Goal: Task Accomplishment & Management: Manage account settings

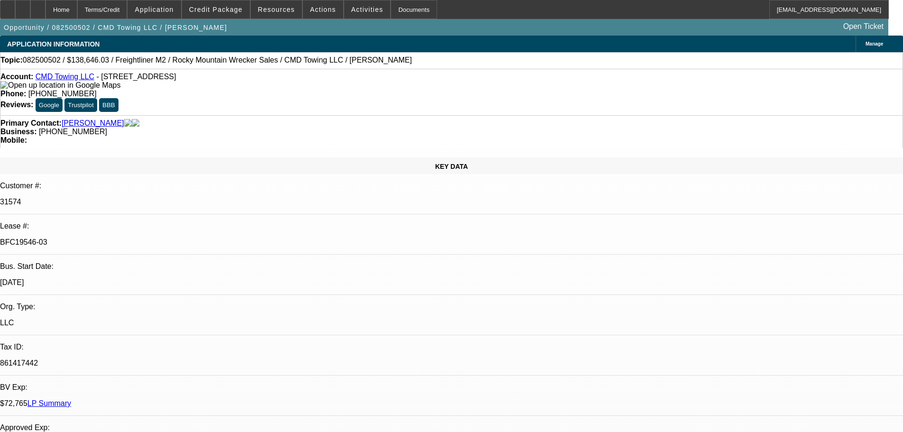
select select "0"
select select "6"
select select "0"
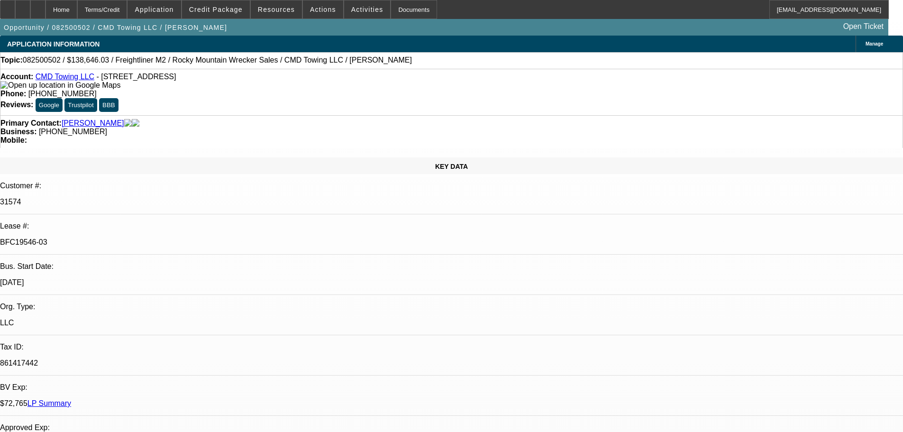
select select "0"
select select "6"
select select "0"
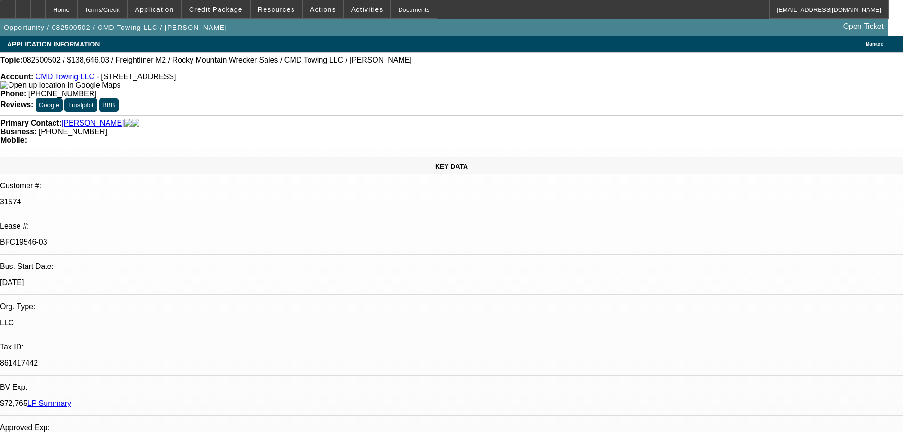
select select "0"
select select "6"
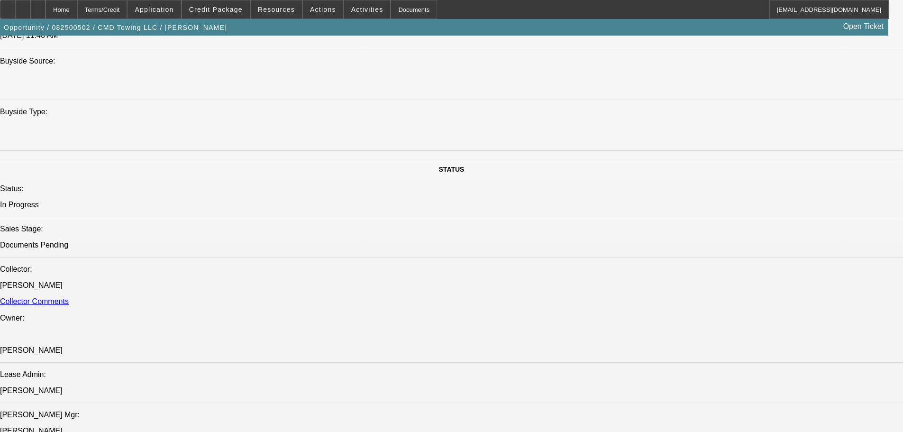
select select "0"
select select "6"
select select "0"
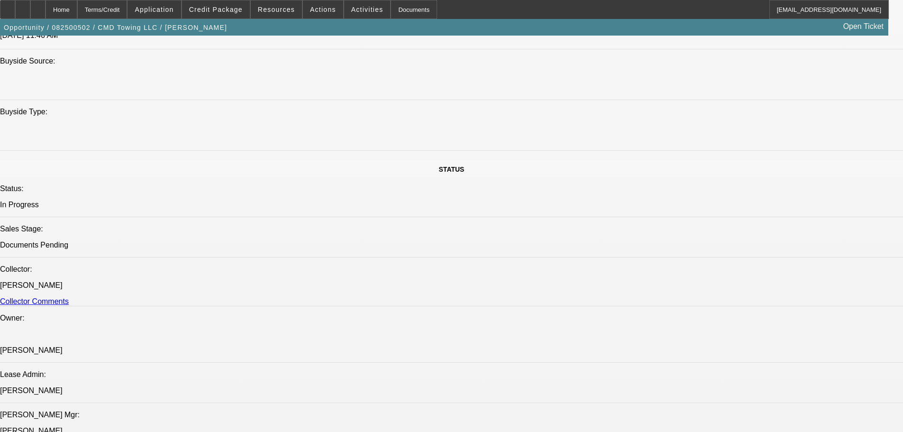
select select "0"
select select "6"
select select "0"
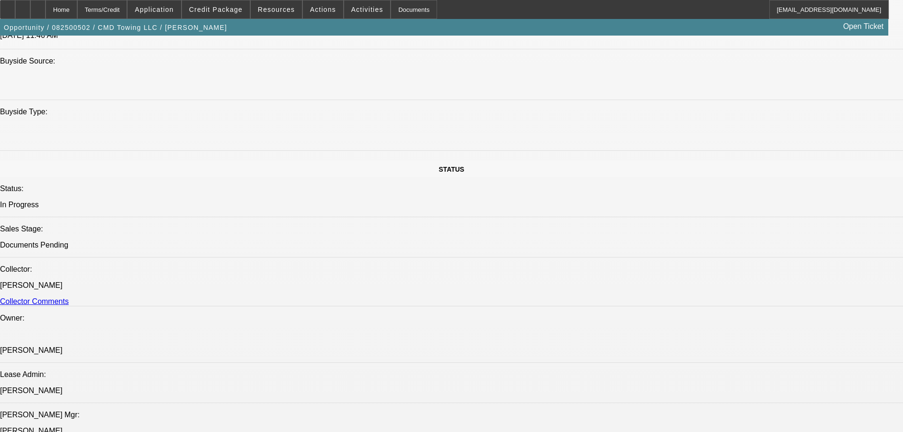
select select "0"
select select "6"
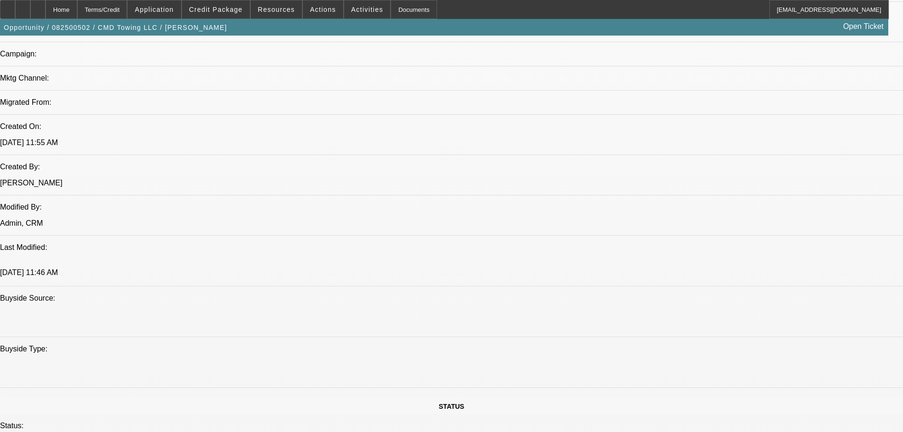
click at [46, 10] on div at bounding box center [37, 9] width 15 height 19
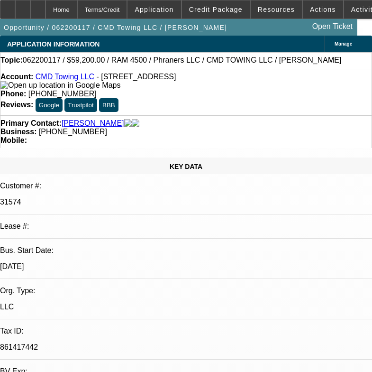
select select "0.2"
select select "2"
select select "0.1"
select select "4"
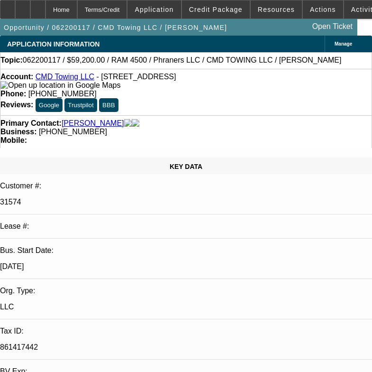
select select "0"
select select "2"
select select "0.1"
select select "4"
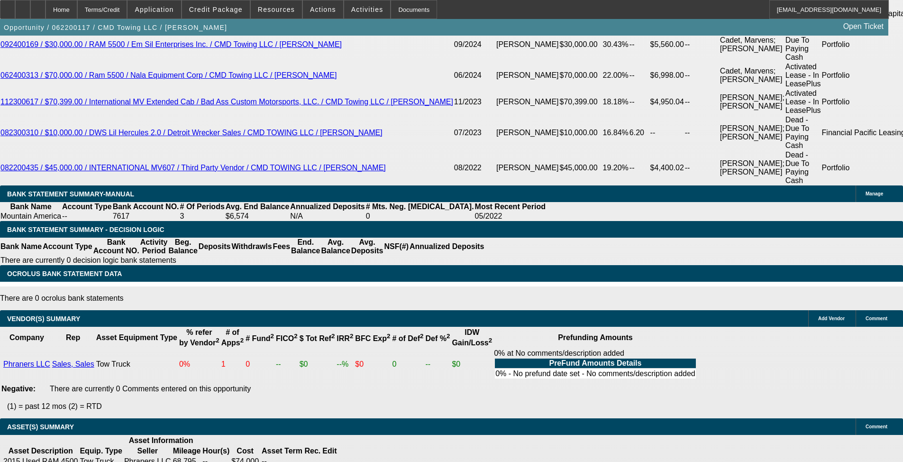
drag, startPoint x: 358, startPoint y: 274, endPoint x: 355, endPoint y: 284, distance: 10.5
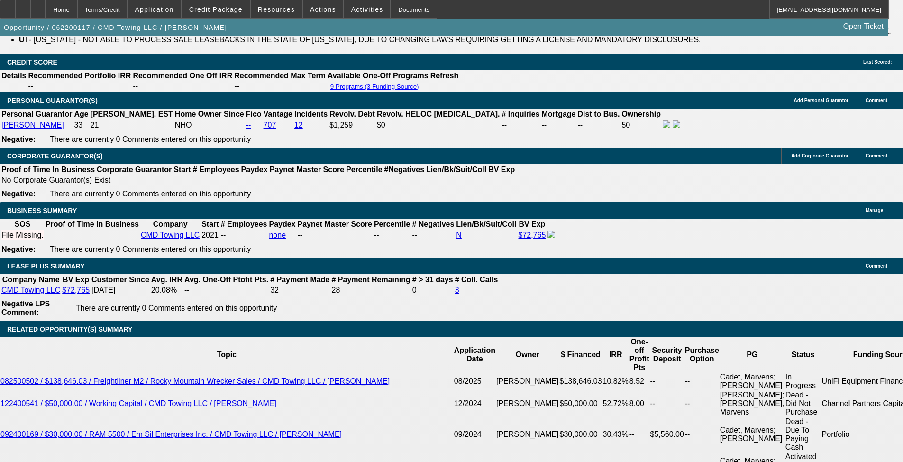
scroll to position [1372, 0]
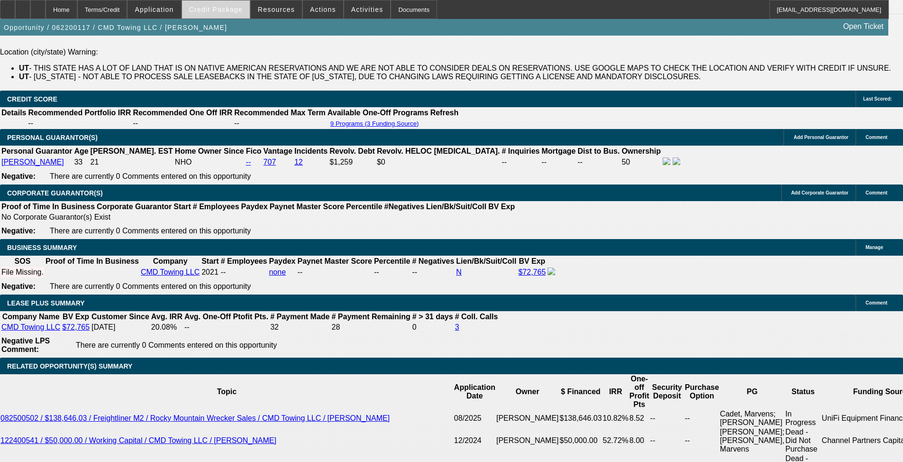
click at [243, 12] on span "Credit Package" at bounding box center [216, 10] width 54 height 8
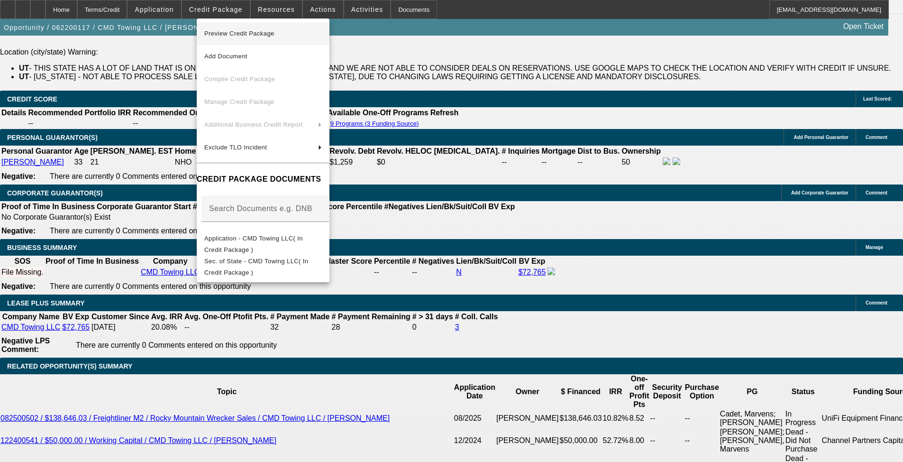
click at [322, 33] on span "Preview Credit Package" at bounding box center [263, 33] width 118 height 11
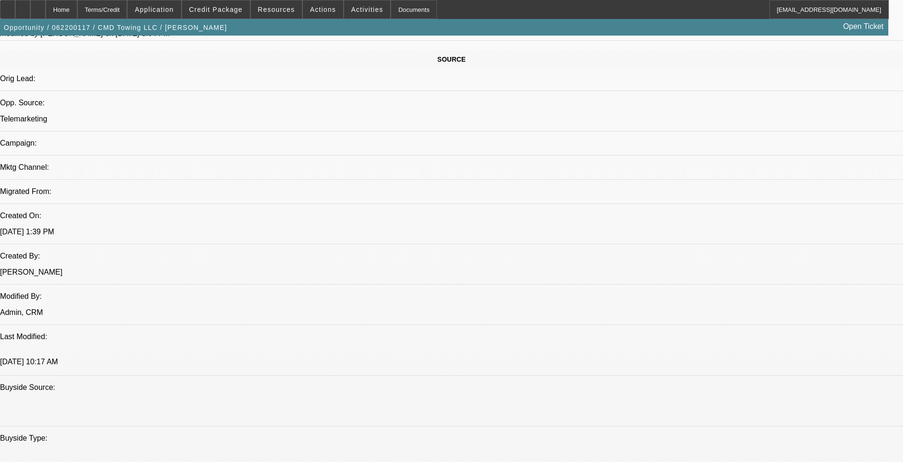
scroll to position [0, 0]
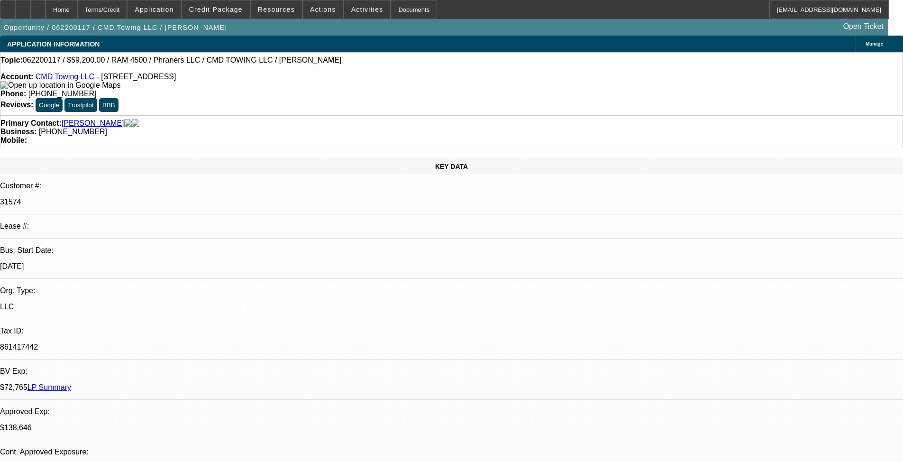
drag, startPoint x: 537, startPoint y: 312, endPoint x: 548, endPoint y: 166, distance: 145.9
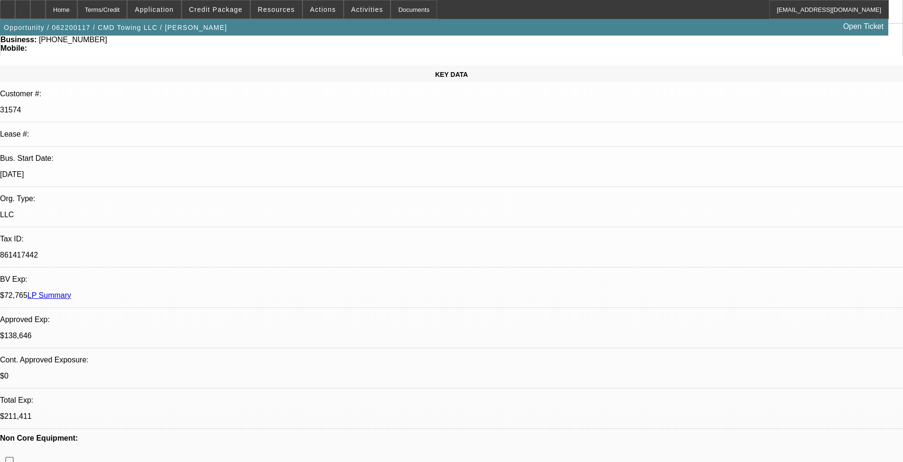
drag, startPoint x: 413, startPoint y: 235, endPoint x: 416, endPoint y: 278, distance: 42.7
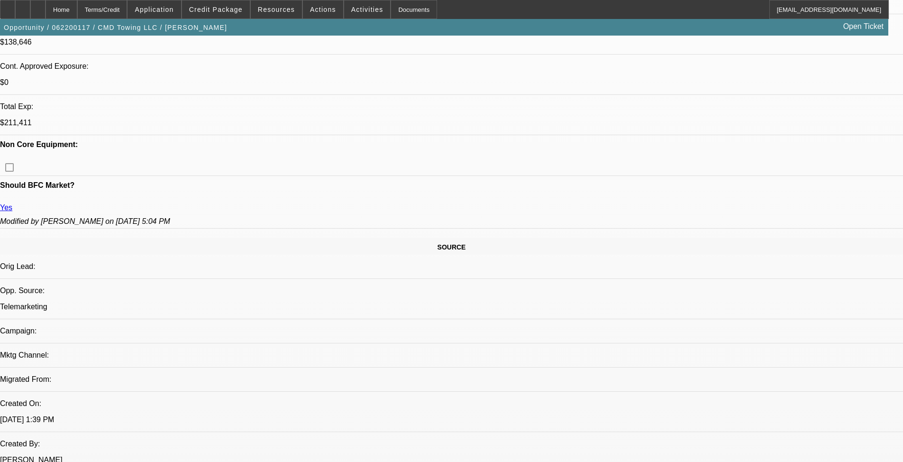
scroll to position [488, 0]
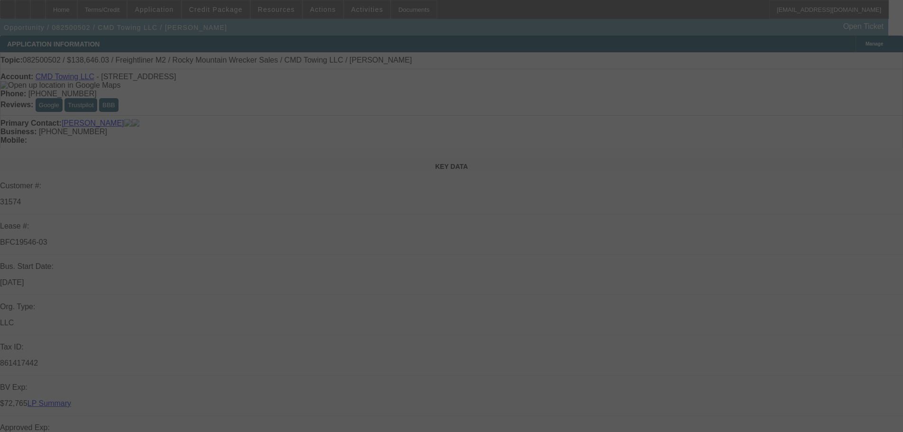
select select "0"
select select "6"
select select "0"
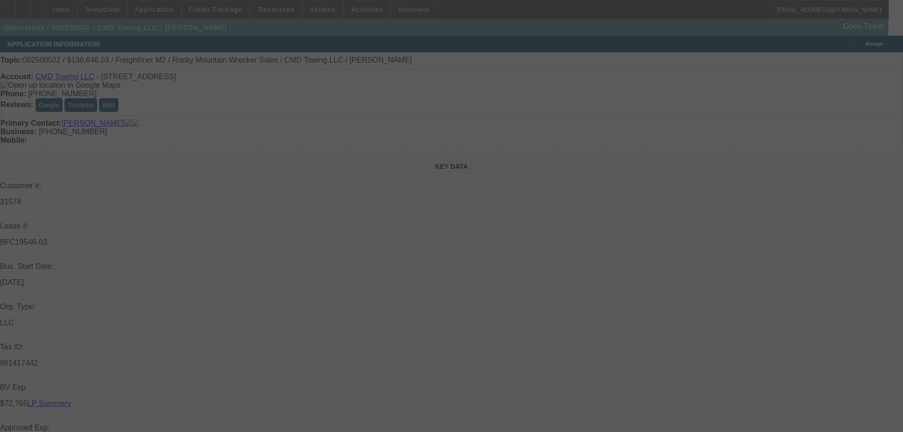
select select "0"
select select "6"
select select "0"
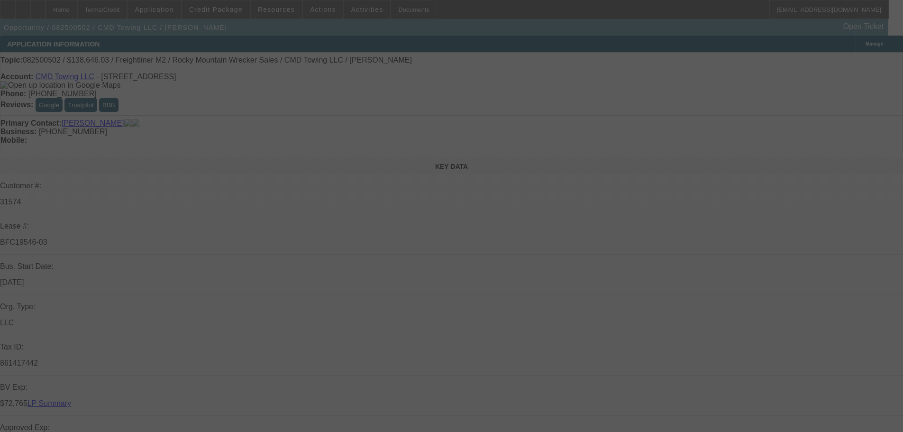
select select "0"
select select "6"
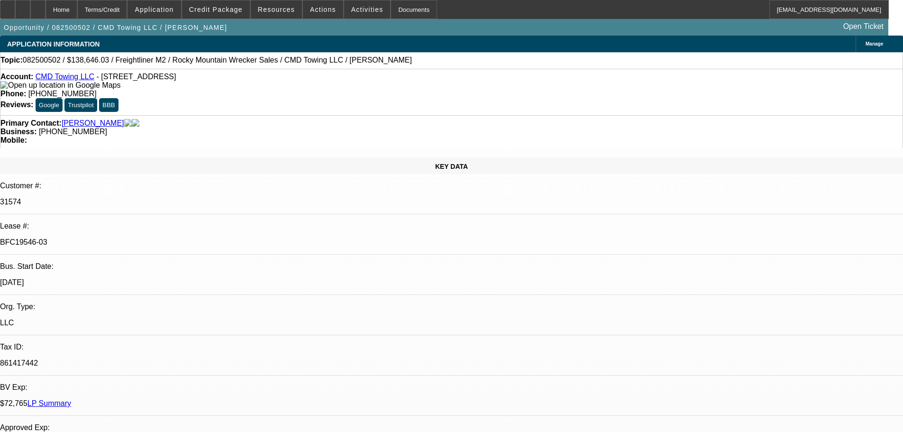
click at [38, 6] on icon at bounding box center [38, 6] width 0 height 0
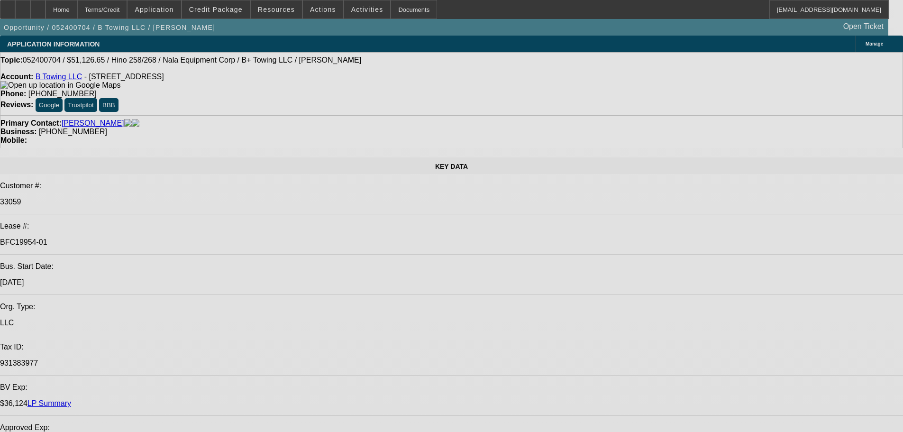
select select "0.15"
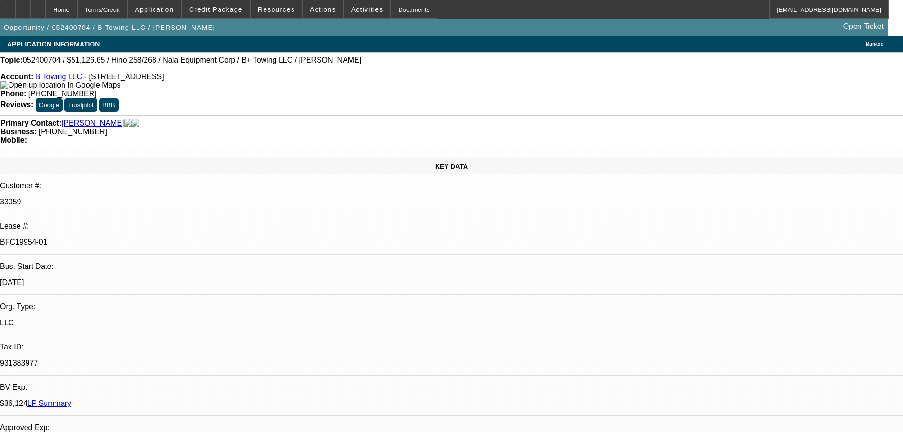
select select "2"
select select "0"
select select "6"
select select "0.15"
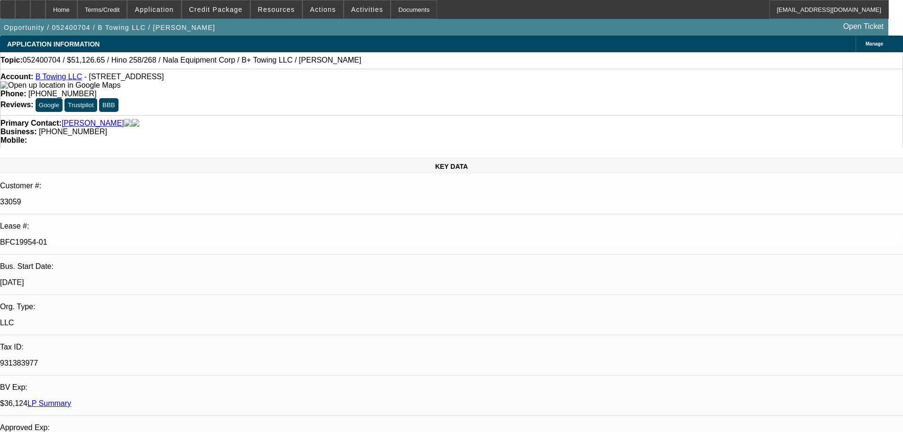
select select "2"
select select "0"
select select "6"
select select "0.15"
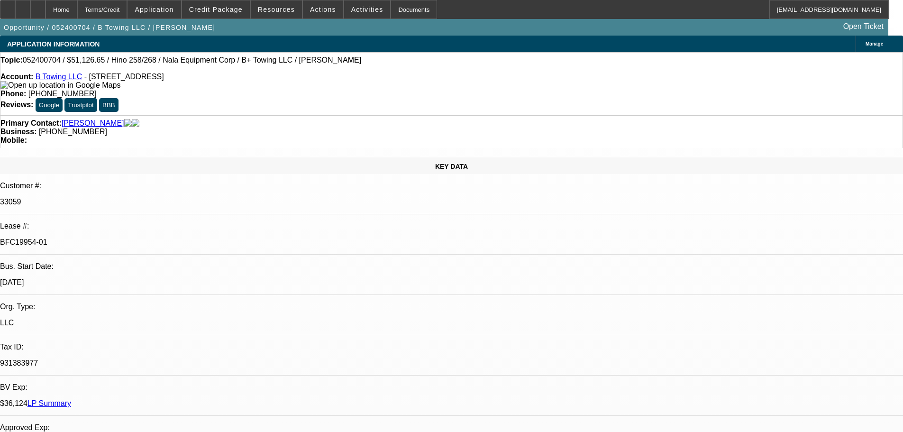
select select "2"
select select "0"
select select "6"
select select "0.1"
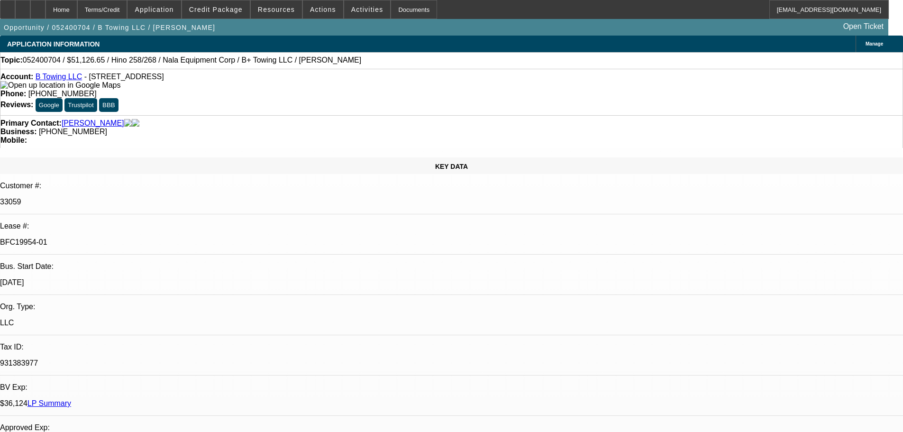
select select "2"
select select "0.1"
select select "4"
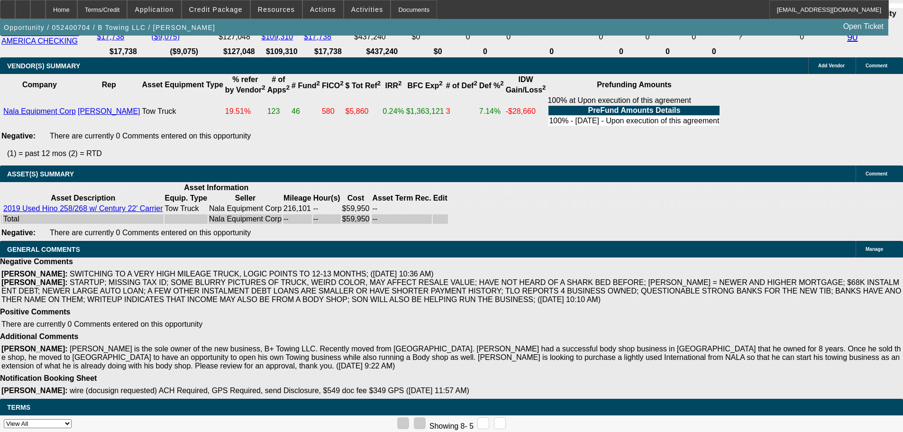
drag, startPoint x: 444, startPoint y: 186, endPoint x: 494, endPoint y: 330, distance: 152.6
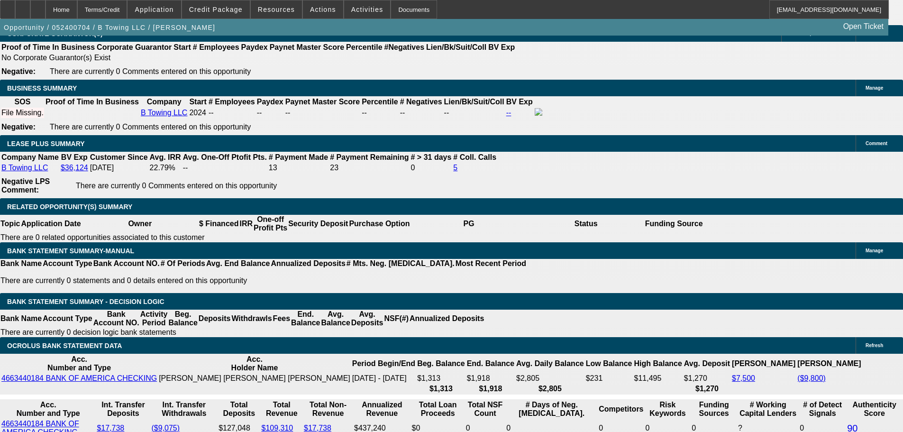
scroll to position [1580, 0]
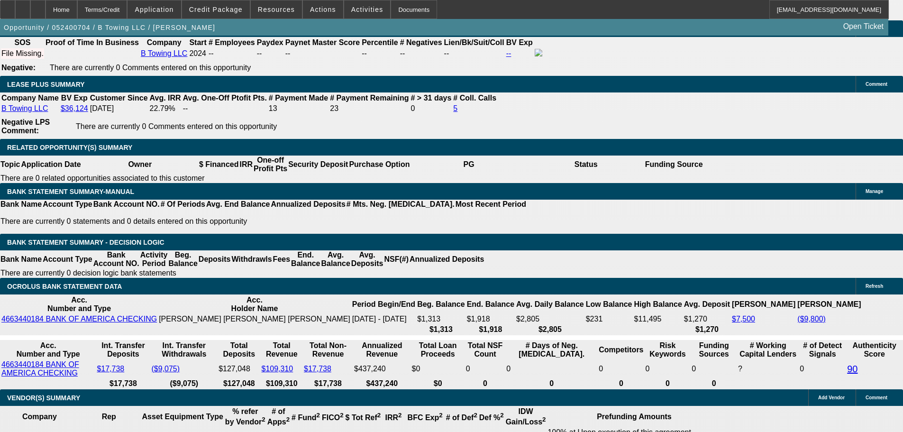
drag, startPoint x: 791, startPoint y: 172, endPoint x: 791, endPoint y: 178, distance: 5.7
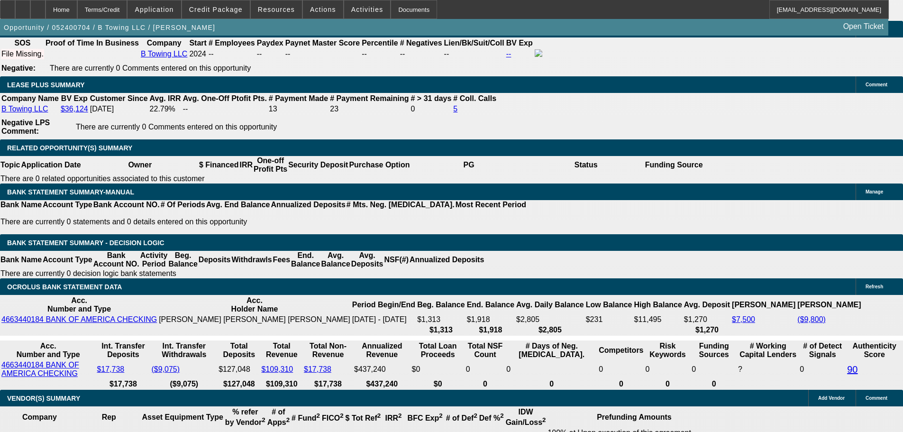
scroll to position [0, 0]
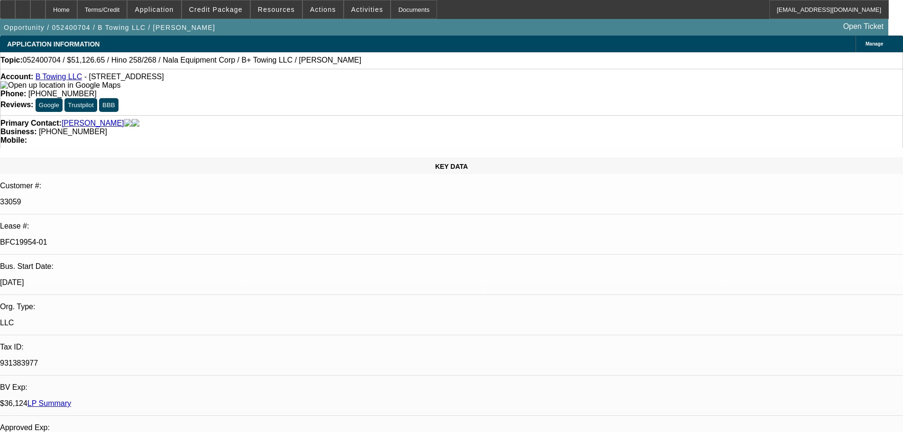
drag, startPoint x: 578, startPoint y: 317, endPoint x: 582, endPoint y: 106, distance: 211.0
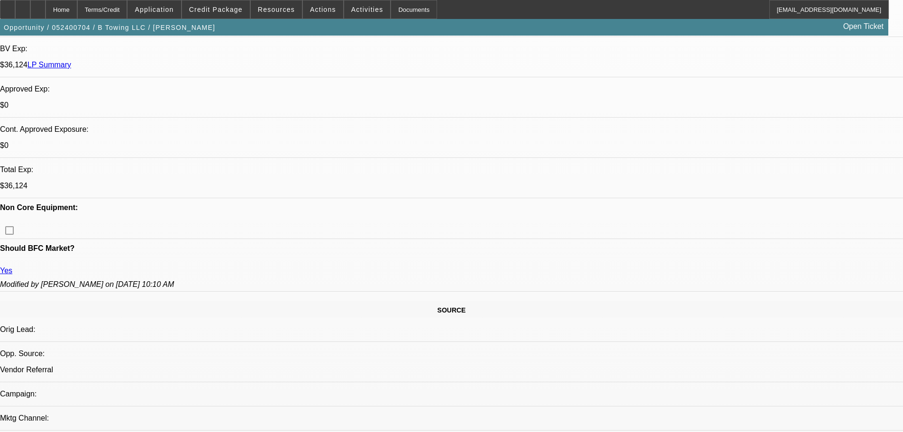
scroll to position [521, 0]
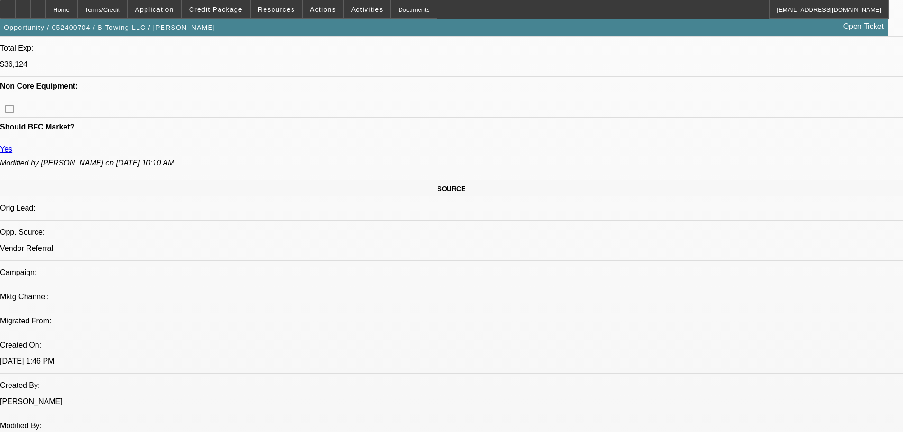
scroll to position [379, 0]
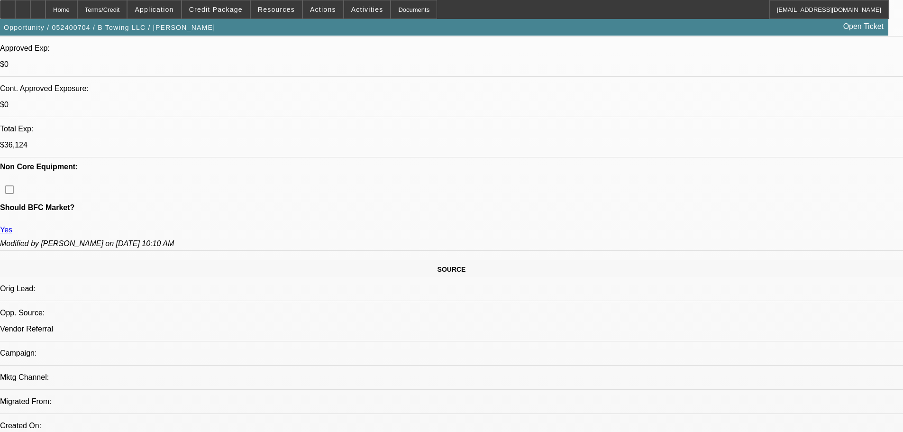
click at [245, 5] on span at bounding box center [216, 9] width 68 height 23
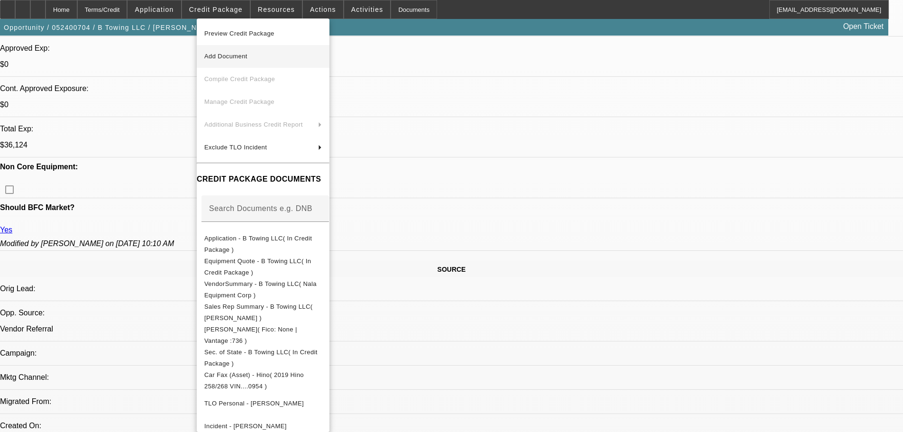
click at [306, 32] on span "Preview Credit Package" at bounding box center [263, 33] width 118 height 11
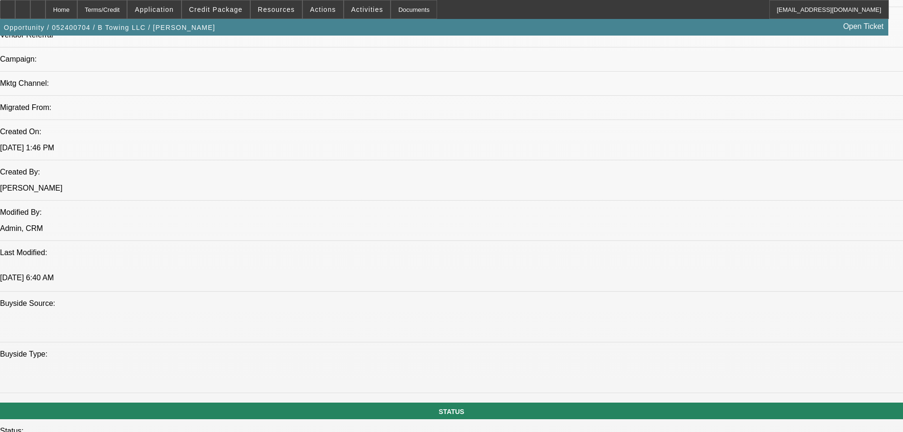
drag, startPoint x: 288, startPoint y: 368, endPoint x: 283, endPoint y: 370, distance: 4.9
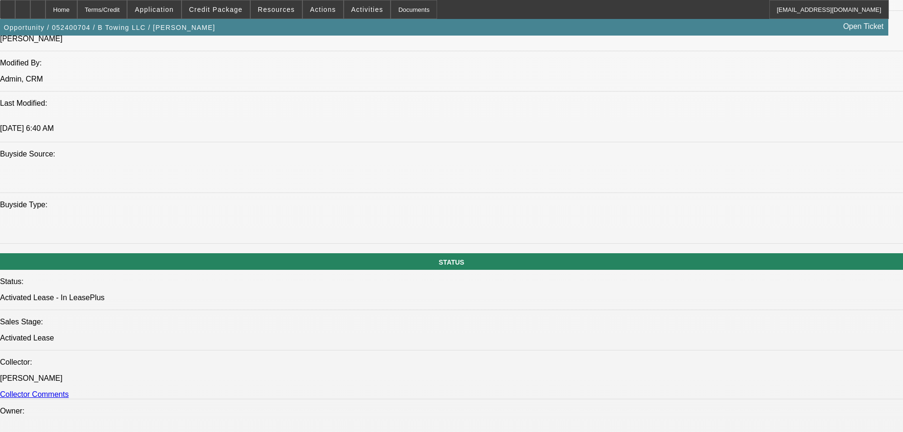
drag, startPoint x: 329, startPoint y: 259, endPoint x: 332, endPoint y: 365, distance: 106.2
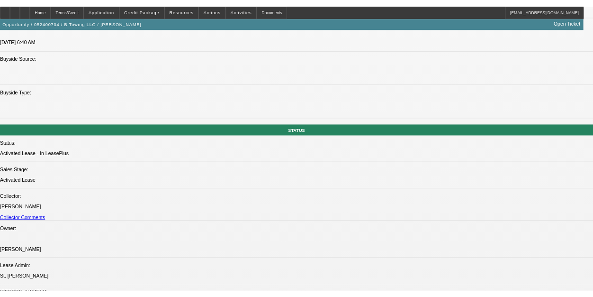
scroll to position [0, 0]
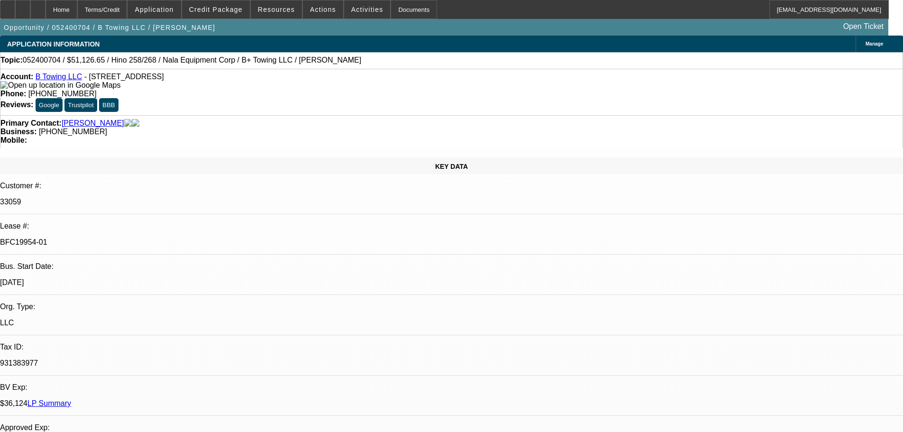
drag, startPoint x: 481, startPoint y: 268, endPoint x: 495, endPoint y: -12, distance: 281.0
select select "0"
select select "6"
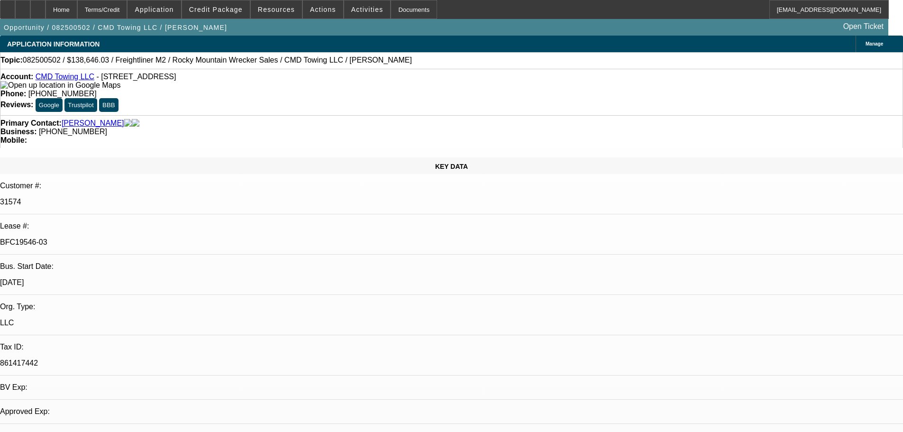
select select "0"
select select "6"
select select "0"
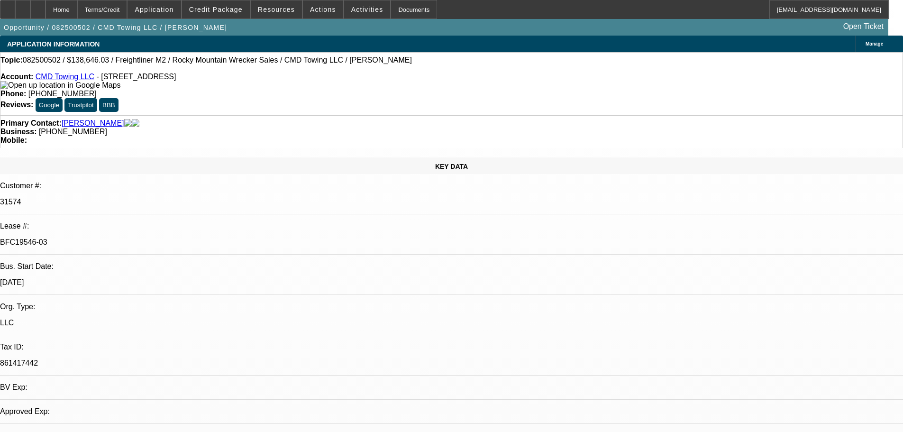
select select "0"
select select "6"
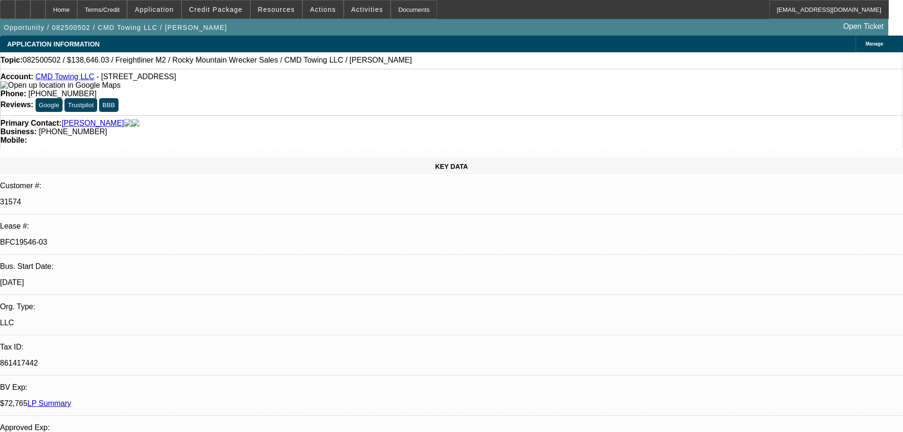
click at [38, 6] on icon at bounding box center [38, 6] width 0 height 0
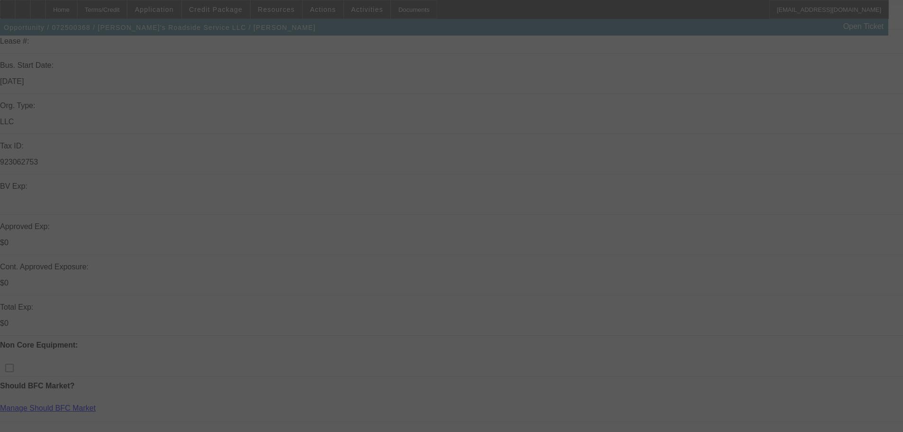
scroll to position [237, 0]
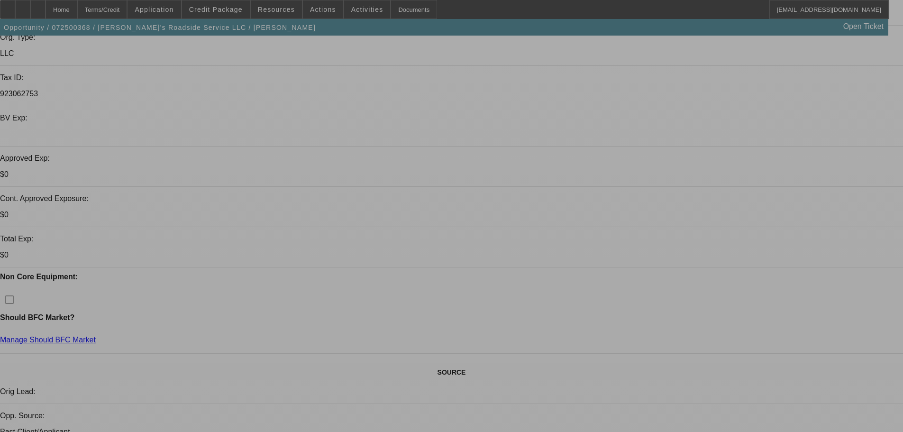
select select "0"
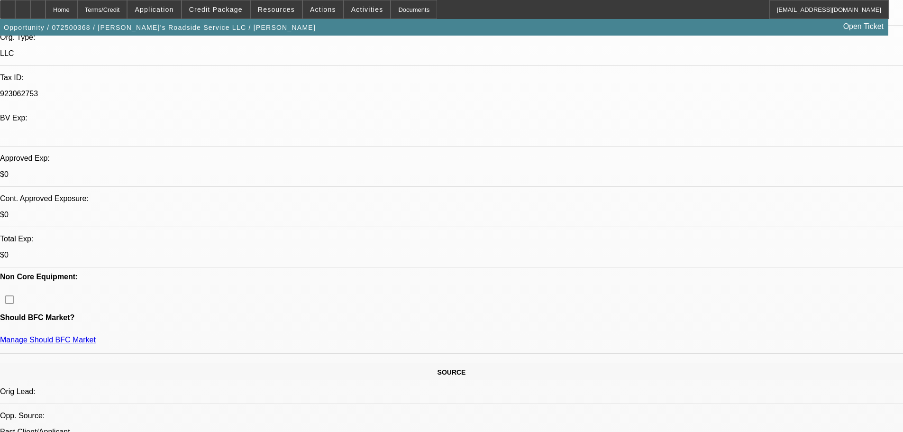
select select "0"
select select "0.1"
select select "5"
select select "0"
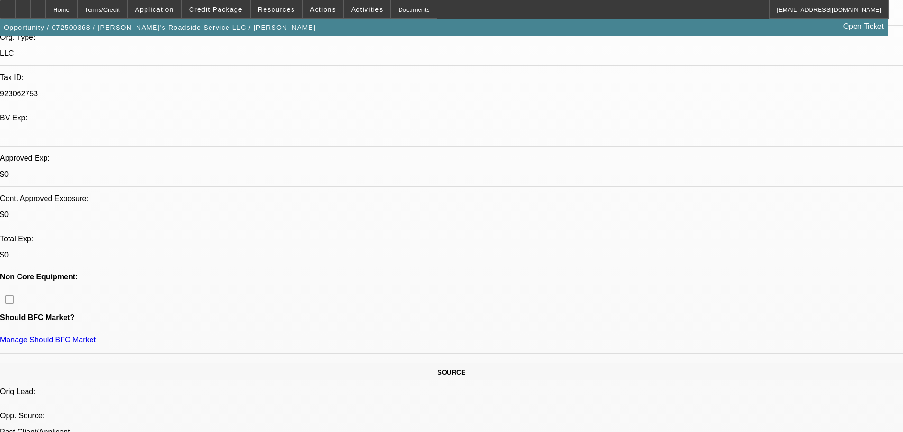
select select "0.1"
select select "5"
select select "0"
select select "0.1"
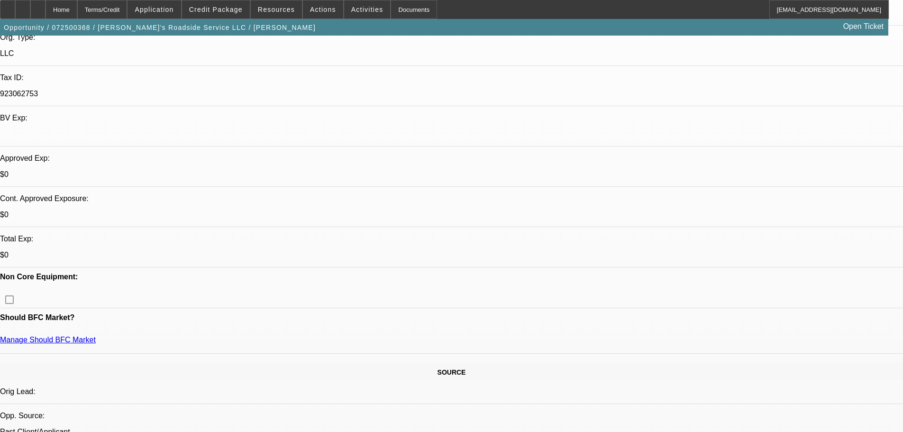
select select "5"
drag, startPoint x: 232, startPoint y: 173, endPoint x: 244, endPoint y: 166, distance: 12.9
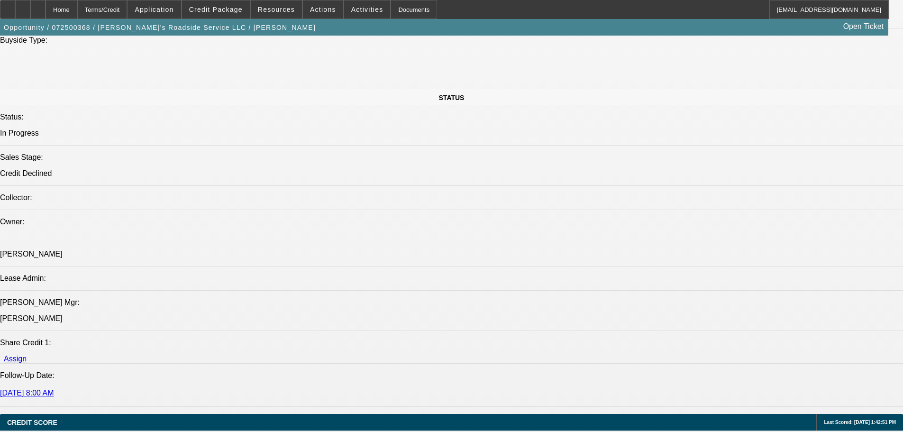
scroll to position [0, 0]
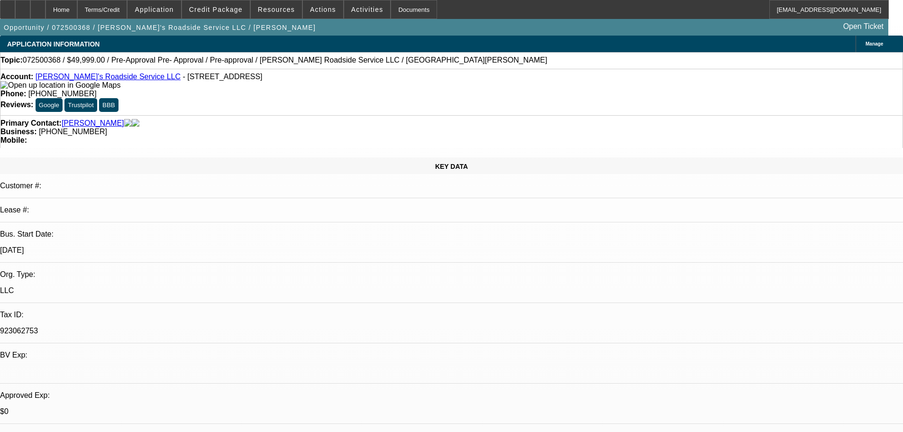
drag, startPoint x: 522, startPoint y: 209, endPoint x: 522, endPoint y: 28, distance: 180.6
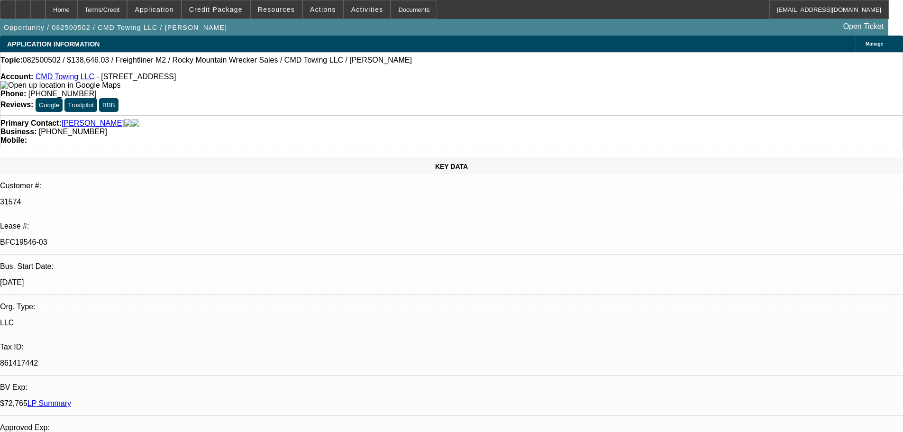
select select "0"
select select "6"
select select "0"
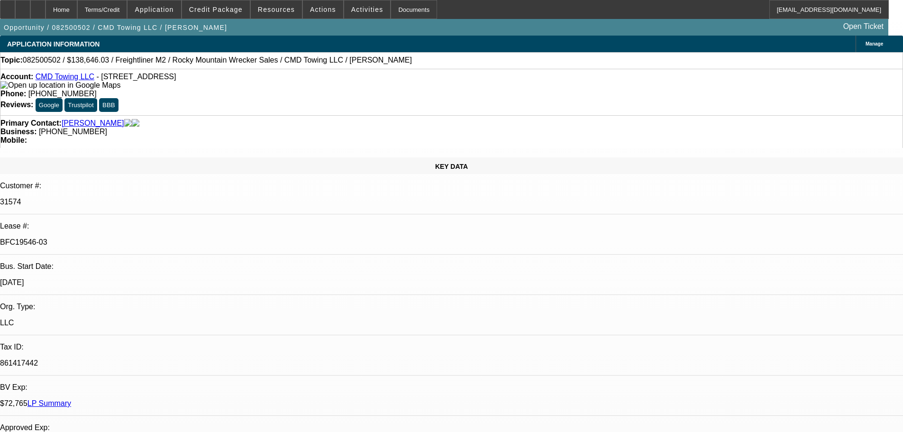
select select "0"
select select "6"
select select "0"
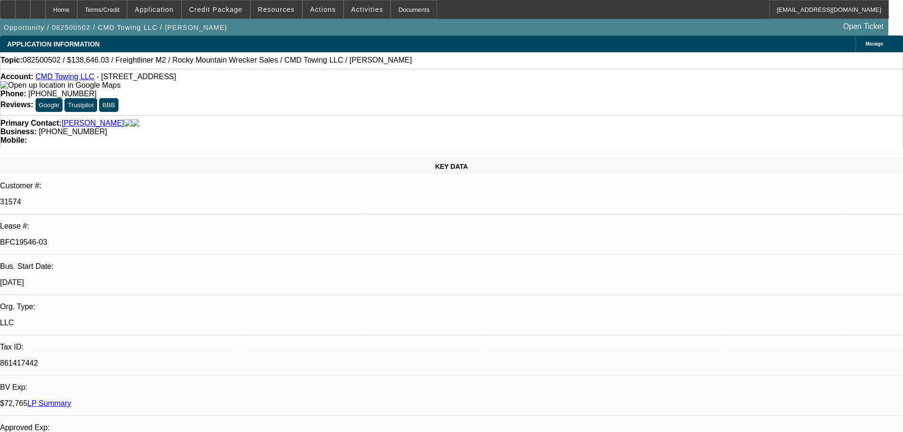
select select "0"
select select "6"
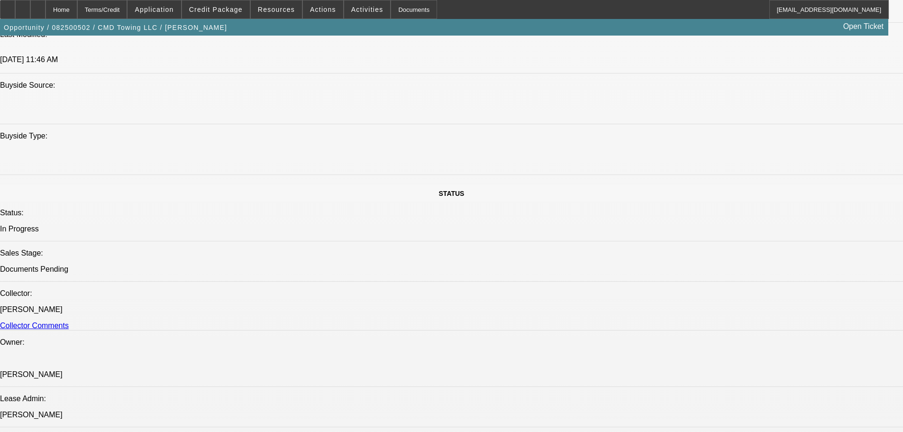
scroll to position [1138, 0]
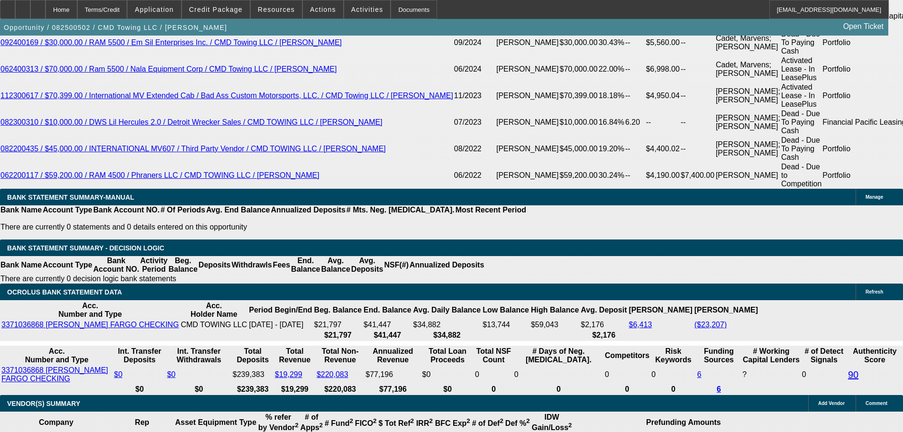
drag, startPoint x: 410, startPoint y: 402, endPoint x: 411, endPoint y: 394, distance: 8.1
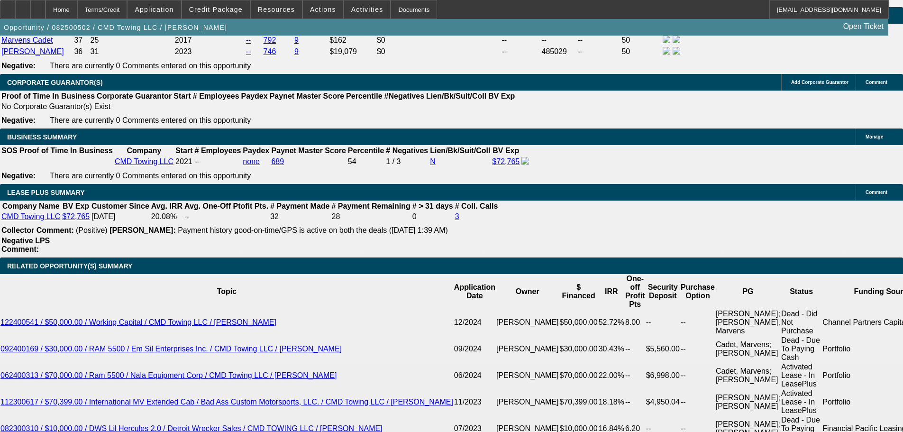
drag, startPoint x: 537, startPoint y: 207, endPoint x: 537, endPoint y: 175, distance: 31.8
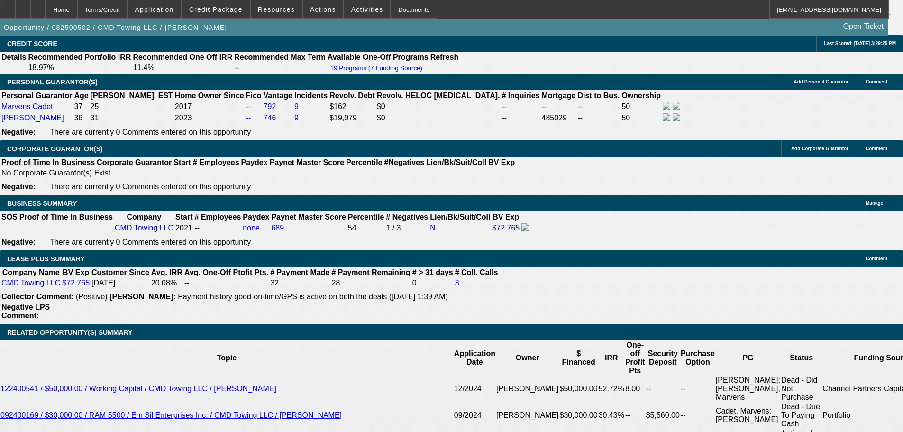
drag, startPoint x: 454, startPoint y: 286, endPoint x: 454, endPoint y: 272, distance: 14.2
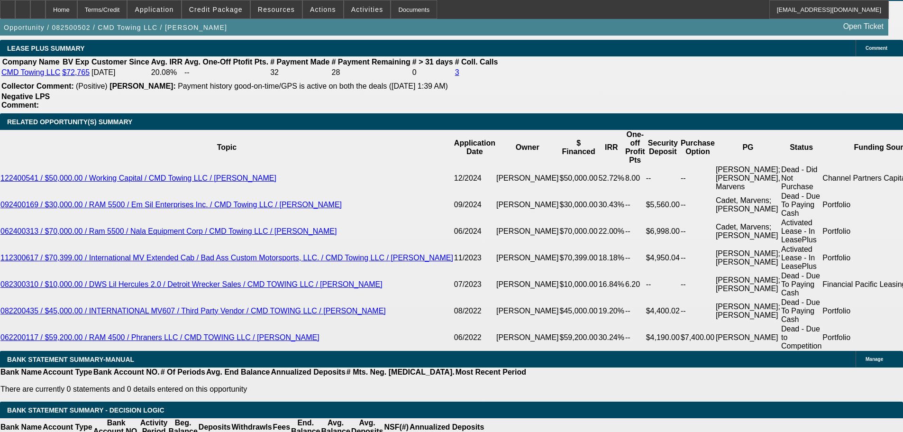
scroll to position [1471, 0]
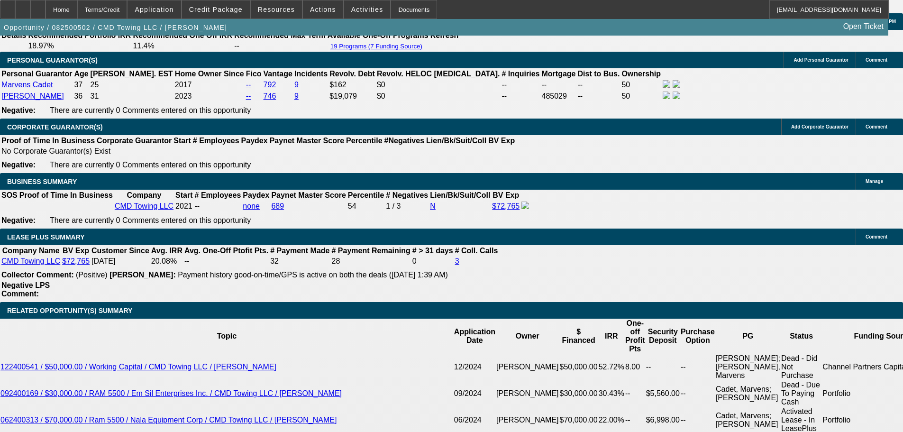
click at [46, 6] on div at bounding box center [37, 9] width 15 height 19
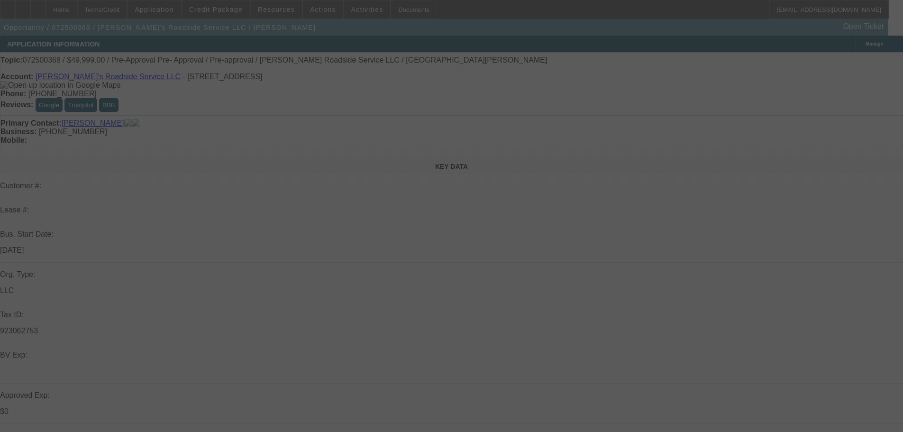
select select "0"
select select "0.1"
select select "5"
select select "0"
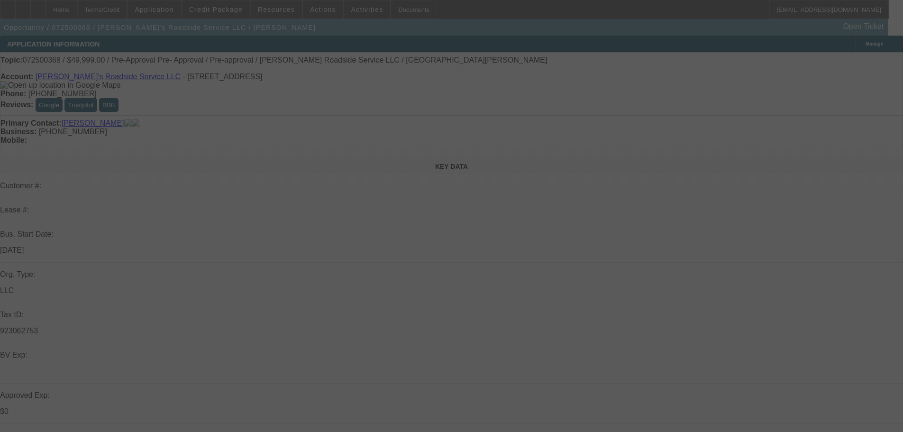
select select "0"
select select "0.1"
select select "5"
select select "0"
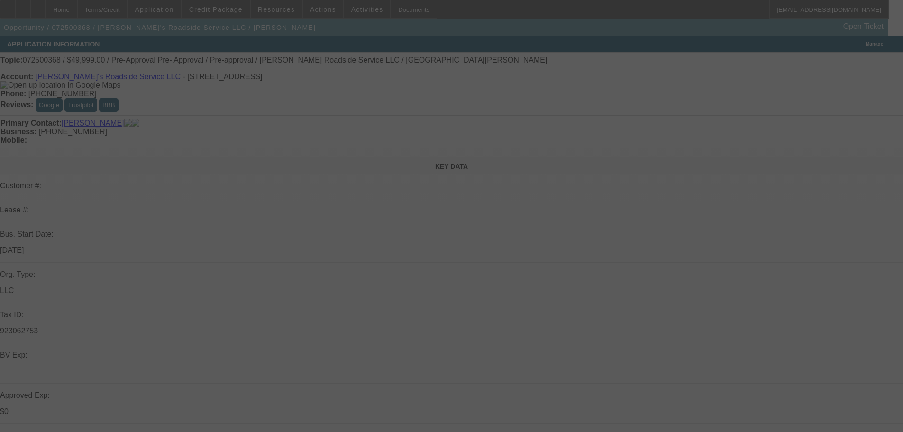
select select "0.1"
select select "5"
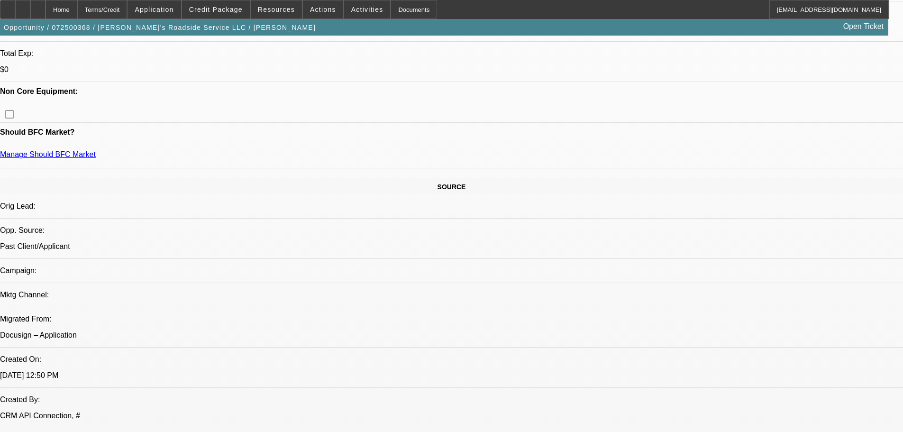
scroll to position [427, 0]
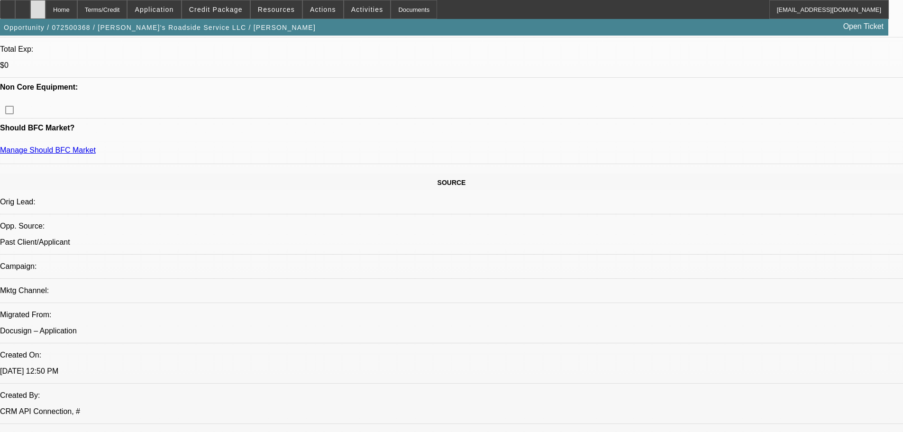
click at [46, 14] on div at bounding box center [37, 9] width 15 height 19
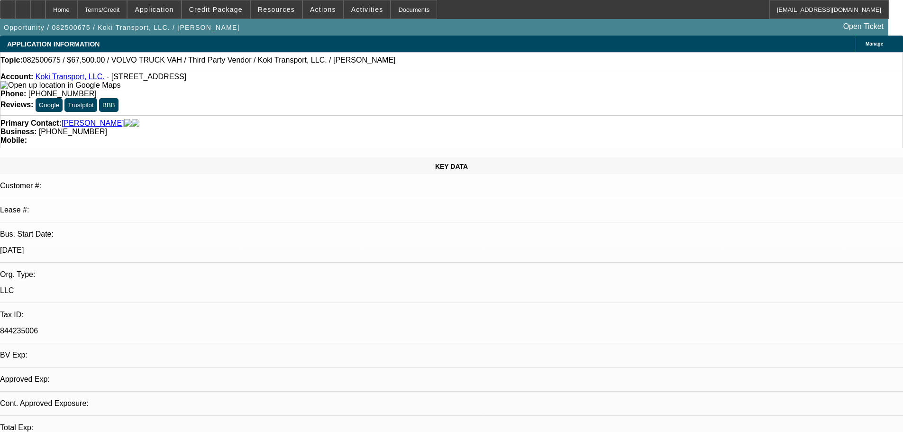
select select "0.1"
select select "2"
select select "0.1"
select select "4"
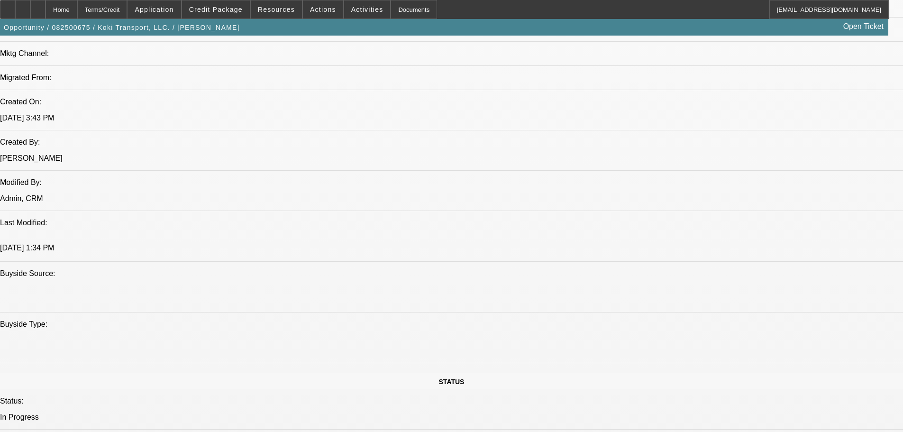
drag, startPoint x: 382, startPoint y: 256, endPoint x: 255, endPoint y: 260, distance: 126.6
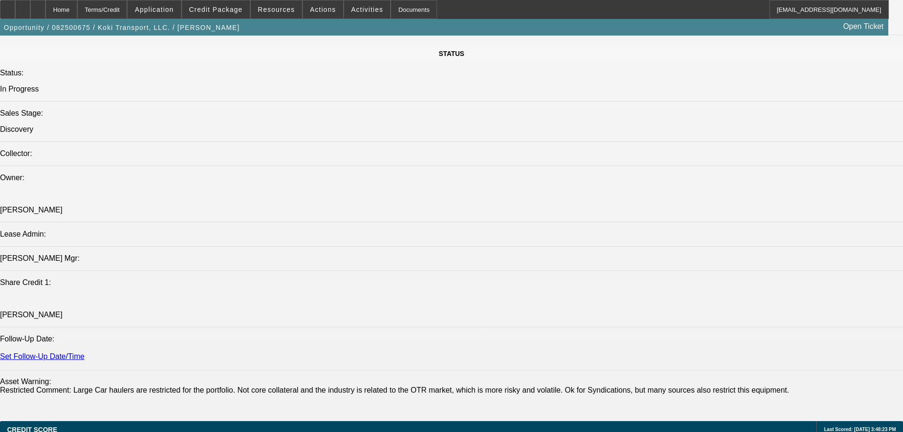
scroll to position [1276, 0]
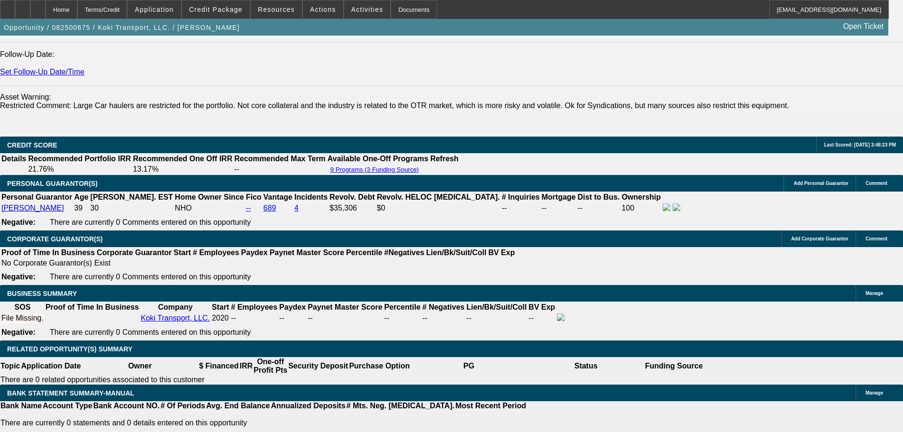
click at [256, 16] on span at bounding box center [276, 9] width 51 height 23
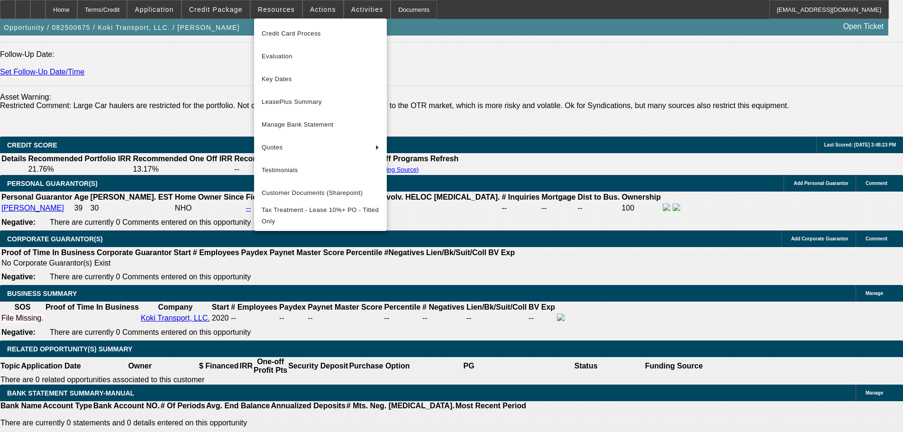
click at [220, 10] on div at bounding box center [451, 216] width 903 height 432
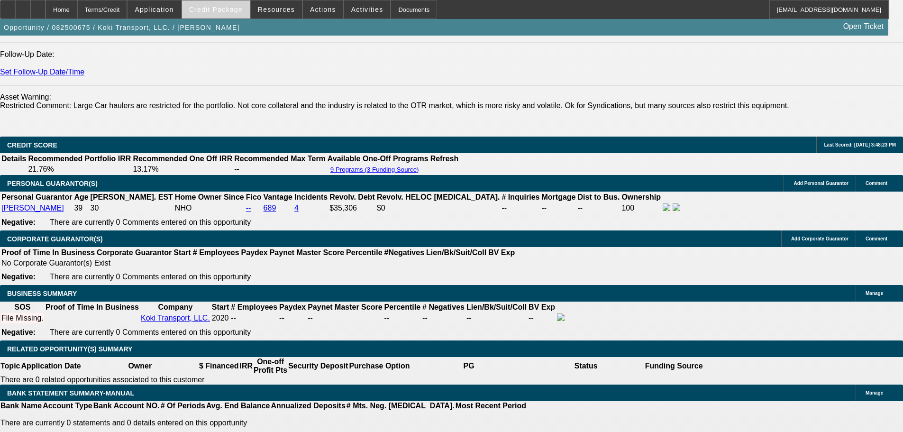
click at [227, 8] on span "Credit Package" at bounding box center [216, 10] width 54 height 8
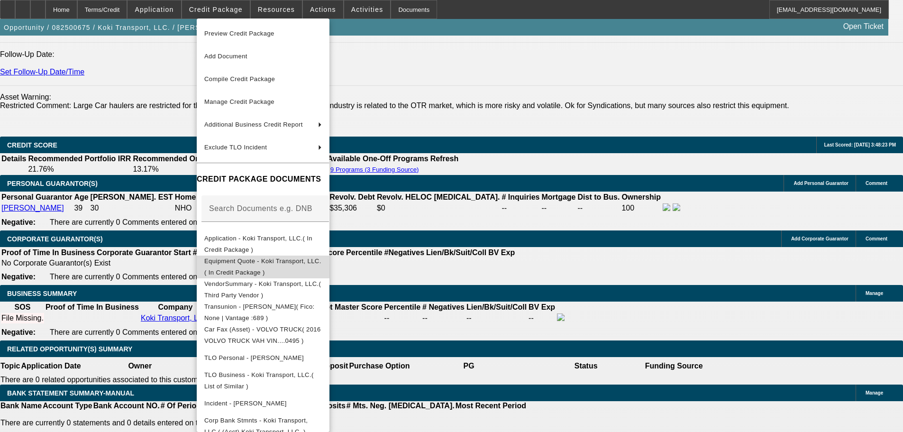
click at [322, 267] on span "Equipment Quote - Koki Transport, LLC.( In Credit Package )" at bounding box center [263, 267] width 118 height 23
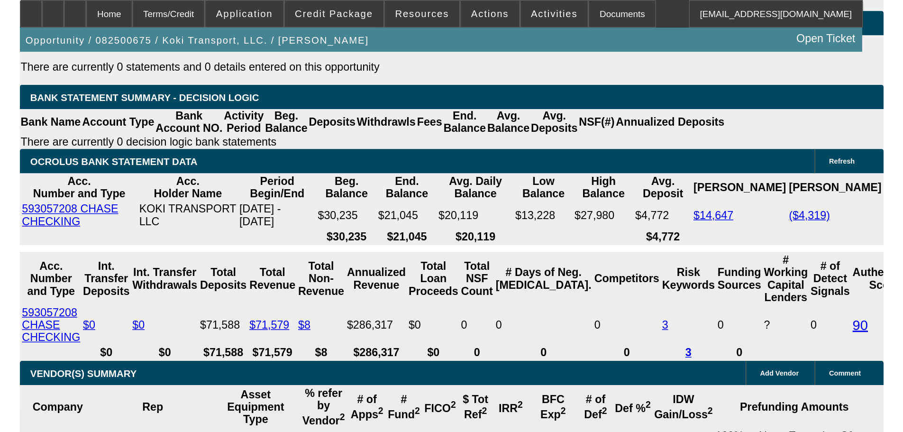
scroll to position [1418, 0]
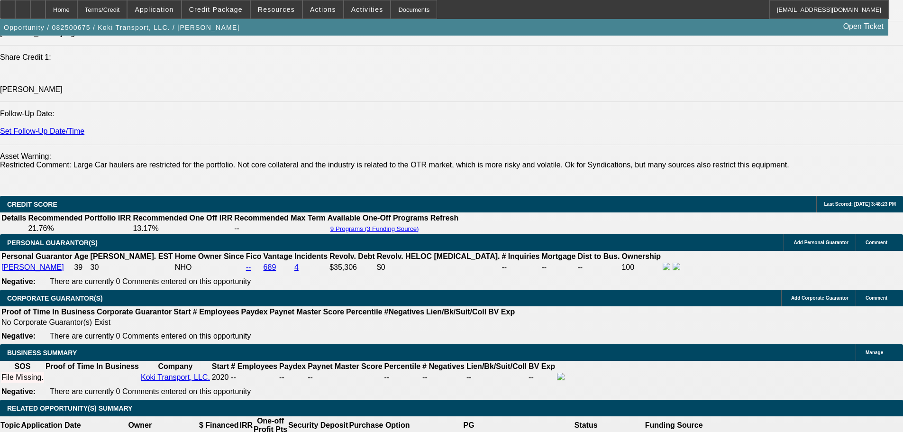
scroll to position [1134, 0]
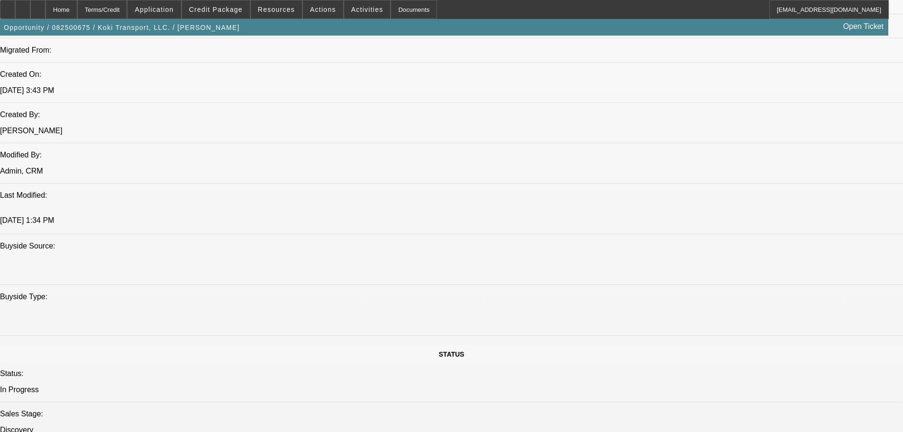
scroll to position [0, 0]
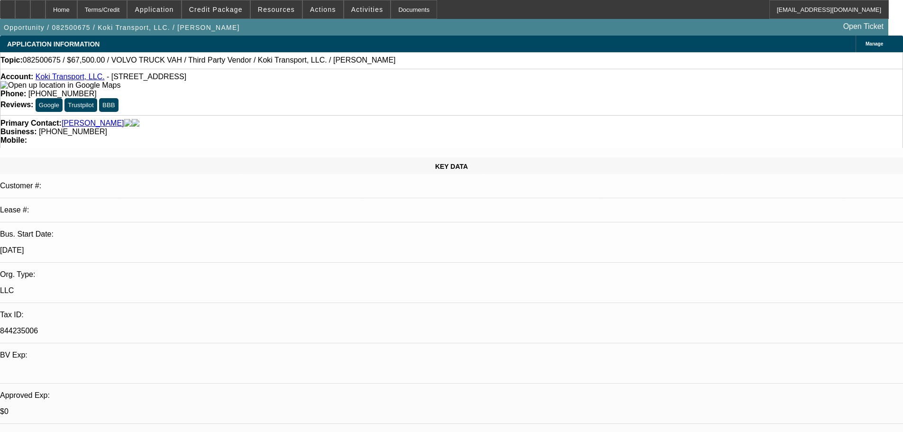
drag, startPoint x: 358, startPoint y: 131, endPoint x: 367, endPoint y: -24, distance: 155.7
drag, startPoint x: 822, startPoint y: 297, endPoint x: 693, endPoint y: 304, distance: 129.6
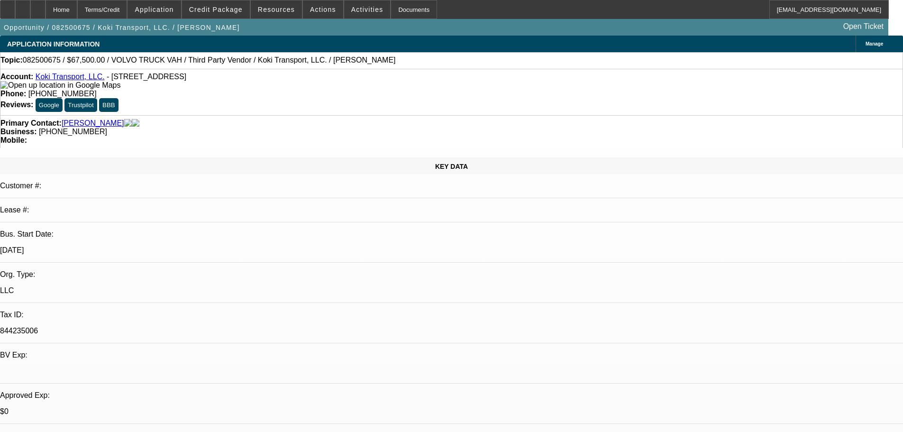
copy div "to finance this car hauler from a local seller"
click at [46, 12] on div at bounding box center [37, 9] width 15 height 19
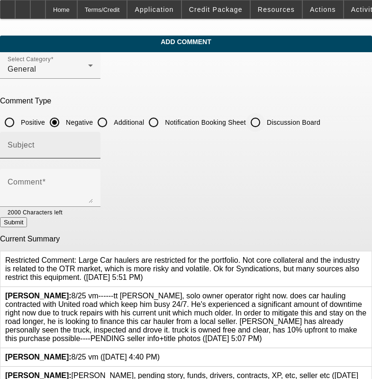
drag, startPoint x: 276, startPoint y: 112, endPoint x: 250, endPoint y: 139, distance: 37.5
click at [265, 113] on input "Discussion Board" at bounding box center [255, 122] width 19 height 19
radio input "true"
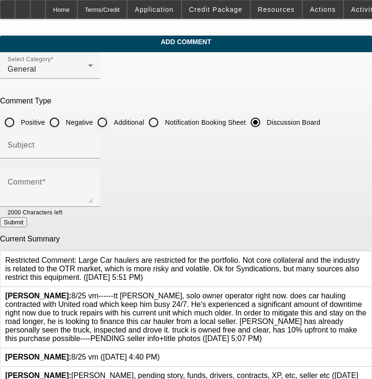
click at [112, 117] on input "Additional" at bounding box center [102, 122] width 19 height 19
radio input "true"
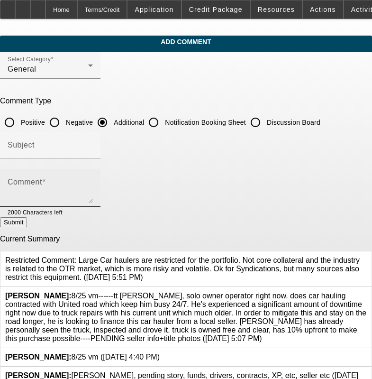
click at [93, 170] on div "Comment" at bounding box center [50, 188] width 85 height 38
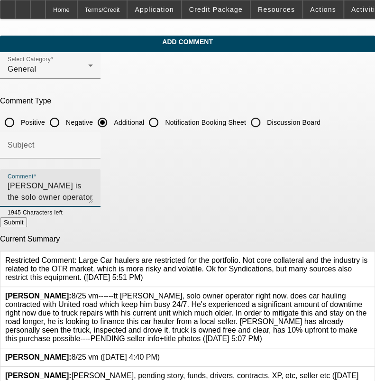
drag, startPoint x: 203, startPoint y: 182, endPoint x: 166, endPoint y: 181, distance: 37.5
click at [93, 181] on textarea "Ramon is the solo owner operator of Koki Transport for" at bounding box center [50, 191] width 85 height 23
click at [93, 199] on textarea "Ramon is the solo owner operator of Koki Transport gong on their 5th year now. …" at bounding box center [50, 191] width 85 height 23
click at [93, 183] on textarea "Ramon is the solo owner operator of Koki Transport gong on their 5th year now. …" at bounding box center [50, 191] width 85 height 23
drag, startPoint x: 171, startPoint y: 197, endPoint x: 109, endPoint y: 194, distance: 61.7
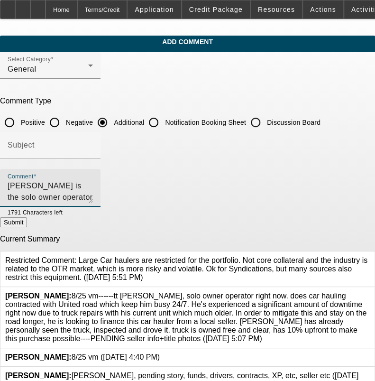
click at [93, 194] on textarea "Ramon is the solo owner operator of Koki Transport gong on their 5th year now. …" at bounding box center [50, 191] width 85 height 23
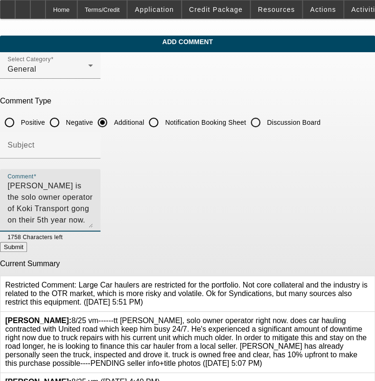
drag, startPoint x: 348, startPoint y: 199, endPoint x: 345, endPoint y: 231, distance: 32.4
click at [93, 228] on textarea "Ramon is the solo owner operator of Koki Transport gong on their 5th year now. …" at bounding box center [50, 203] width 85 height 47
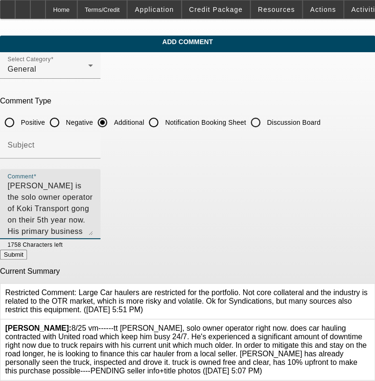
click at [93, 195] on textarea "Ramon is the solo owner operator of Koki Transport gong on their 5th year now. …" at bounding box center [50, 207] width 85 height 55
click at [93, 224] on textarea "Ramon is the solo owner operator of Koki Transport gong on their 5th year now. …" at bounding box center [50, 207] width 85 height 55
click at [93, 196] on textarea "Ramon is the solo owner operator of Koki Transport gong on their 5th year now. …" at bounding box center [50, 207] width 85 height 55
click at [93, 211] on textarea "Ramon is the solo owner operator of Koki Transport gong on their 5th year now. …" at bounding box center [50, 207] width 85 height 55
click at [93, 209] on textarea "Ramon is the solo owner operator of Koki Transport gong on their 5th year now. …" at bounding box center [50, 207] width 85 height 55
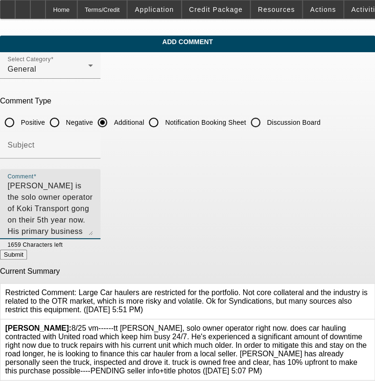
paste textarea "to finance this car hauler from a local seller"
click at [93, 224] on textarea "Ramon is the solo owner operator of Koki Transport gong on their 5th year now. …" at bounding box center [50, 207] width 85 height 55
click at [93, 221] on textarea "Ramon is the solo owner operator of Koki Transport gong on their 5th year now. …" at bounding box center [50, 207] width 85 height 55
type textarea "Ramon is the solo owner operator of Koki Transport gong on their 5th year now. …"
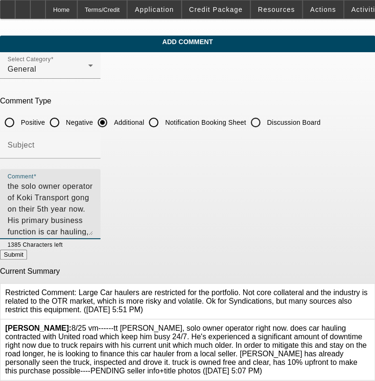
click at [27, 256] on button "Submit" at bounding box center [13, 254] width 27 height 10
radio input "true"
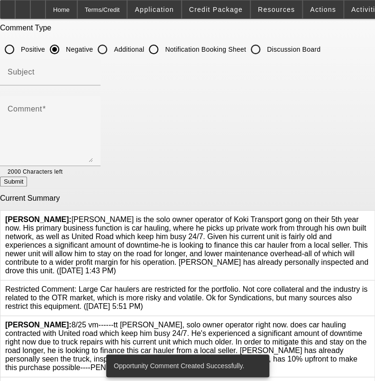
scroll to position [115, 0]
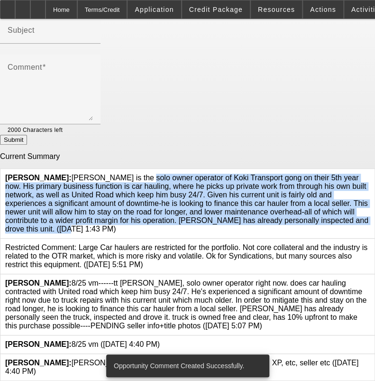
drag, startPoint x: 69, startPoint y: 226, endPoint x: 72, endPoint y: 170, distance: 56.0
click at [72, 173] on span "Flores, Brian: Ramon is the solo owner operator of Koki Transport gong on their…" at bounding box center [186, 202] width 363 height 59
copy span "Ramon is the solo owner operator of Koki Transport gong on their 5th year now. …"
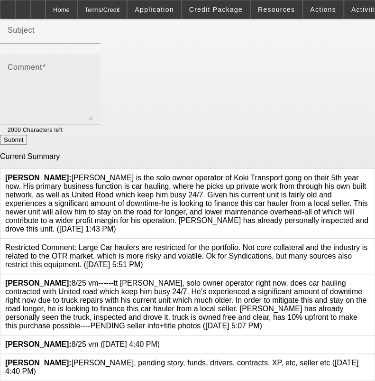
drag, startPoint x: 187, startPoint y: 52, endPoint x: 183, endPoint y: 59, distance: 8.1
click at [100, 52] on div at bounding box center [50, 49] width 100 height 10
click at [93, 78] on textarea "Comment" at bounding box center [50, 92] width 85 height 55
paste textarea "Ramon is the solo owner operator of Koki Transport gong on their 5th year now. …"
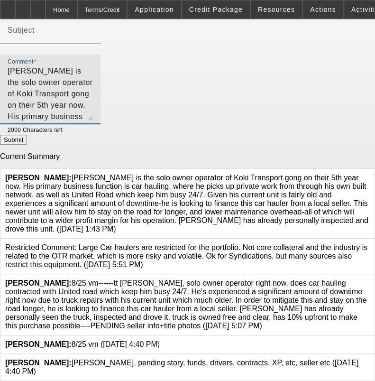
scroll to position [11, 0]
click at [93, 109] on textarea "Ramon is the solo owner operator of Koki Transport gong on their 5th year now. …" at bounding box center [50, 92] width 85 height 55
click at [93, 112] on textarea "Ramon is the solo owner operator of Koki Transport gong on their 5th year now. …" at bounding box center [50, 92] width 85 height 55
click at [370, 173] on link at bounding box center [370, 173] width 0 height 0
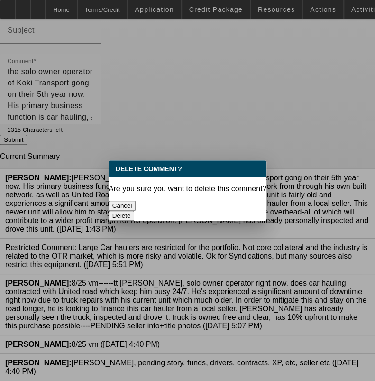
scroll to position [0, 0]
click at [135, 210] on button "Delete" at bounding box center [122, 215] width 26 height 10
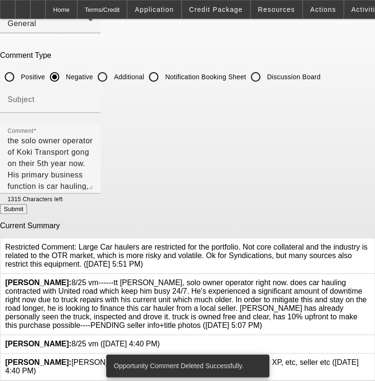
scroll to position [43, 0]
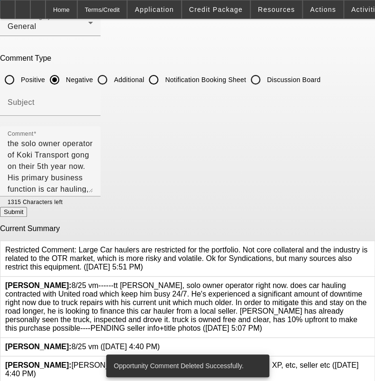
click at [100, 118] on div at bounding box center [50, 121] width 100 height 10
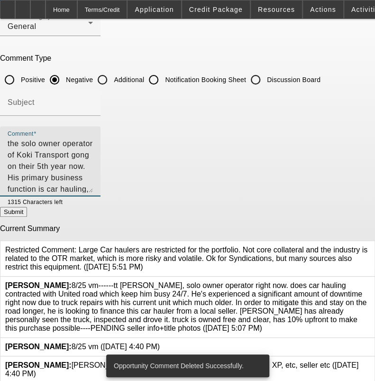
click at [93, 181] on textarea "Ramon is the solo owner operator of Koki Transport gong on their 5th year now. …" at bounding box center [50, 164] width 85 height 55
click at [93, 183] on textarea "Ramon is the solo owner operator of Koki Transport gong on their 5th year now. …" at bounding box center [50, 164] width 85 height 55
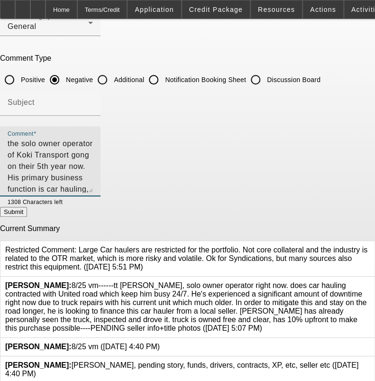
scroll to position [22, 0]
type textarea "Ramon is the solo owner operator of Koki Transport gong on their 5th year now. …"
click at [27, 217] on button "Submit" at bounding box center [13, 212] width 27 height 10
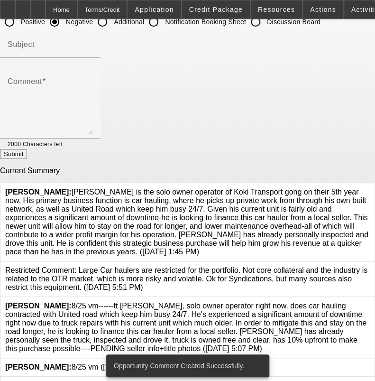
scroll to position [123, 0]
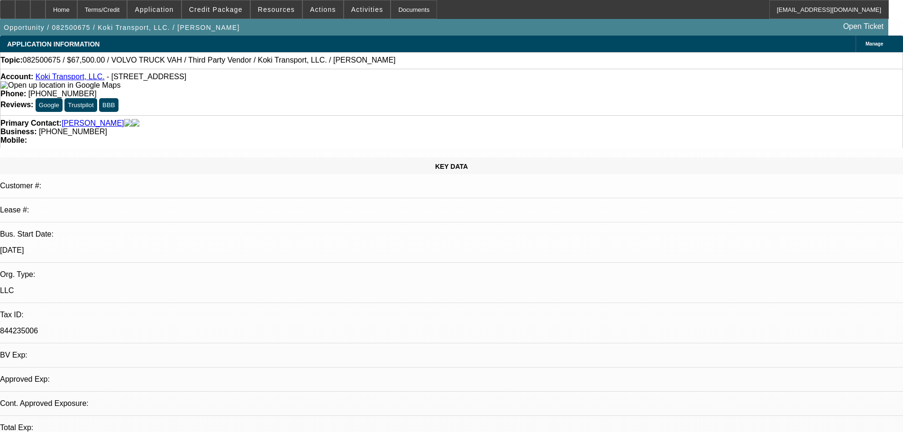
select select "0.1"
select select "2"
select select "0.1"
select select "4"
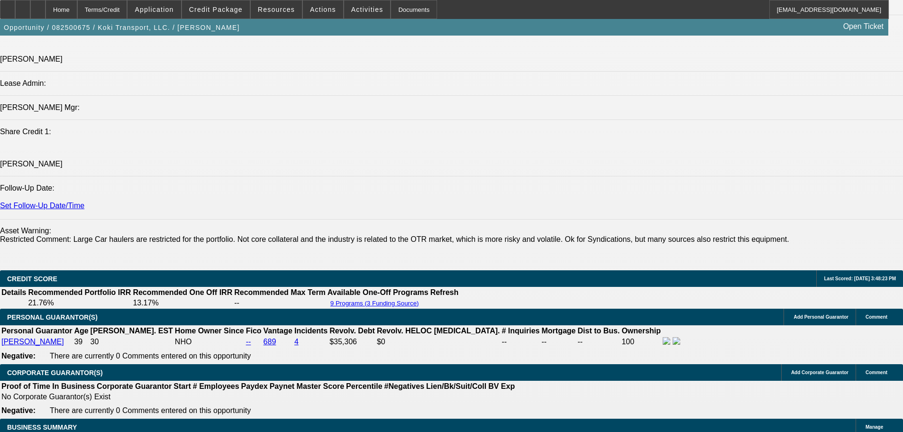
scroll to position [1232, 0]
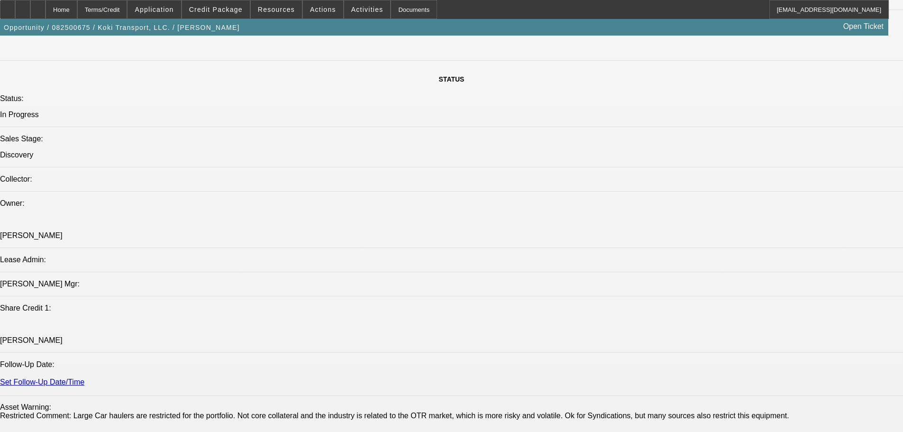
drag, startPoint x: 471, startPoint y: 318, endPoint x: 470, endPoint y: 158, distance: 159.3
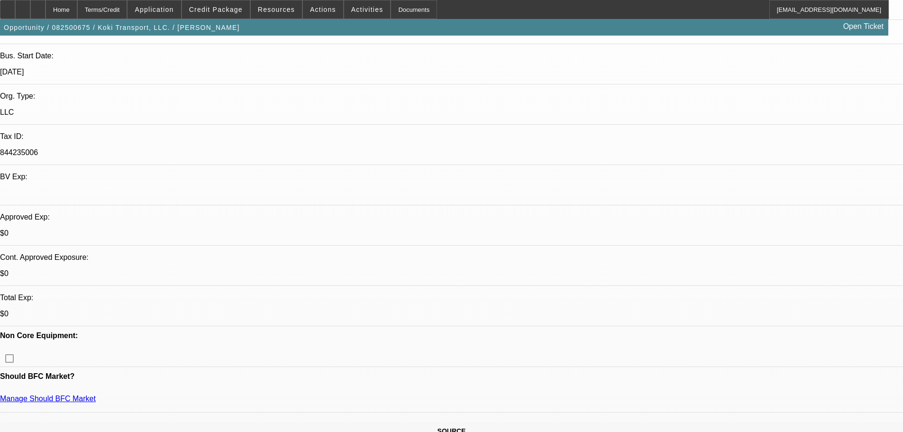
drag, startPoint x: 775, startPoint y: 110, endPoint x: 775, endPoint y: 92, distance: 18.0
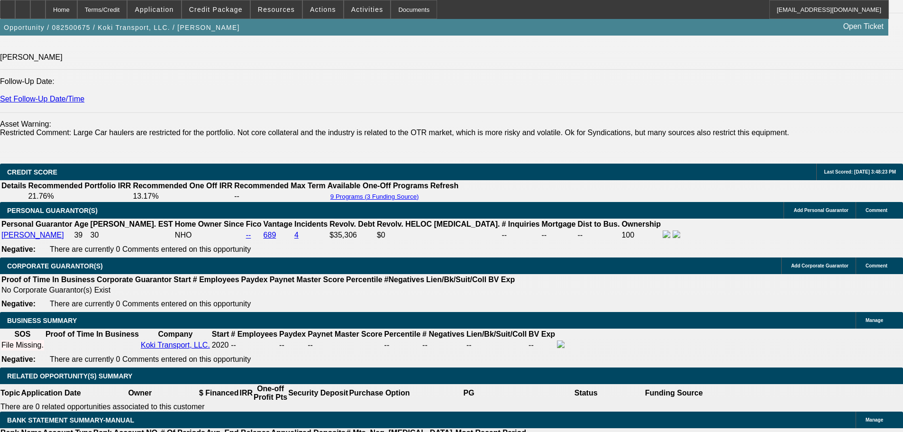
scroll to position [1126, 0]
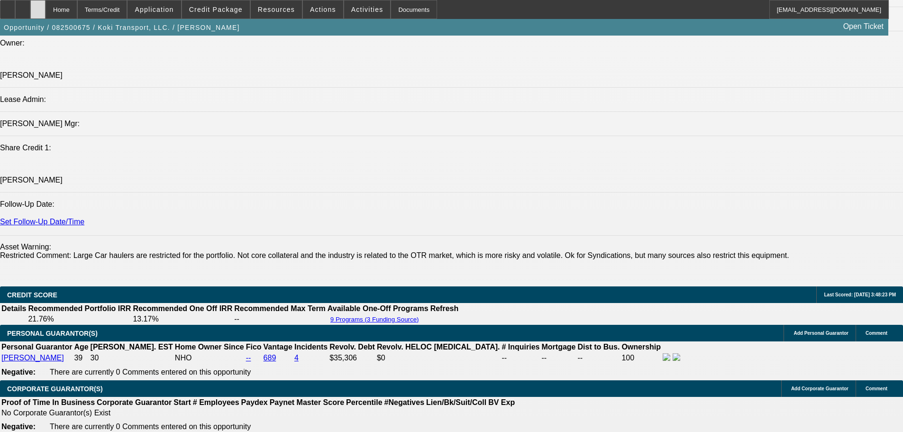
click at [38, 6] on icon at bounding box center [38, 6] width 0 height 0
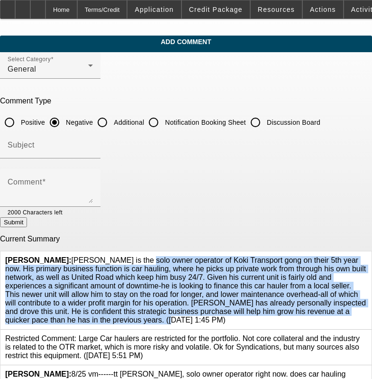
drag, startPoint x: 156, startPoint y: 313, endPoint x: 69, endPoint y: 251, distance: 107.0
click at [69, 256] on span "[PERSON_NAME]: [PERSON_NAME] is the solo owner operator of Koki Transport gong …" at bounding box center [185, 290] width 361 height 68
copy span "[PERSON_NAME] is the solo owner operator of Koki Transport gong on their 5th ye…"
click at [112, 124] on input "Additional" at bounding box center [102, 122] width 19 height 19
radio input "true"
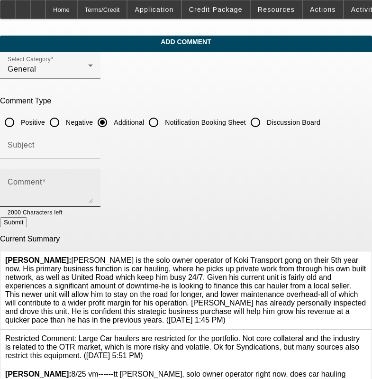
click at [93, 176] on div "Comment" at bounding box center [50, 188] width 85 height 38
paste textarea "[PERSON_NAME] is the solo owner operator of Koki Transport gong on their 5th ye…"
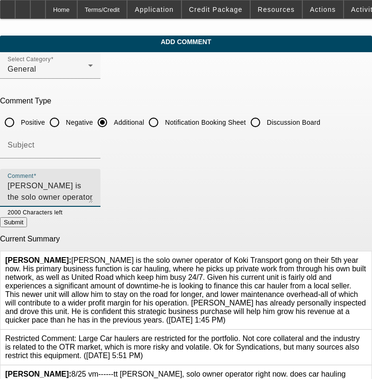
scroll to position [55, 0]
type textarea "[PERSON_NAME] is the solo owner operator of Koki Transport gong on their 5th ye…"
click at [367, 256] on icon at bounding box center [367, 256] width 0 height 0
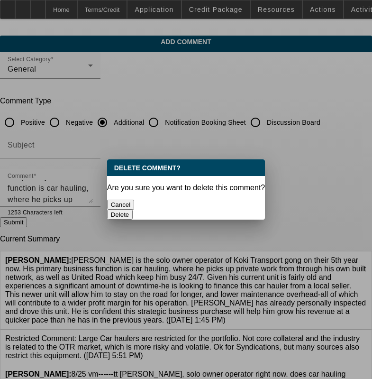
click at [133, 210] on button "Delete" at bounding box center [120, 215] width 26 height 10
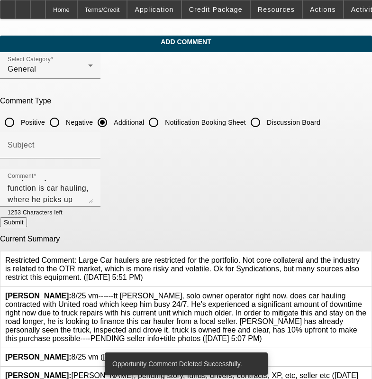
click at [27, 217] on button "Submit" at bounding box center [13, 222] width 27 height 10
radio input "true"
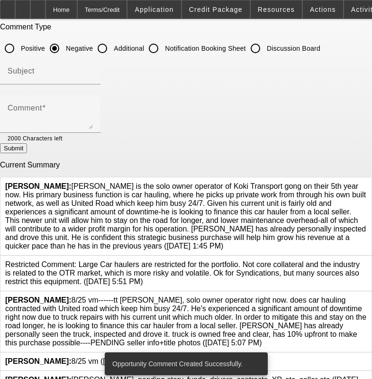
scroll to position [89, 0]
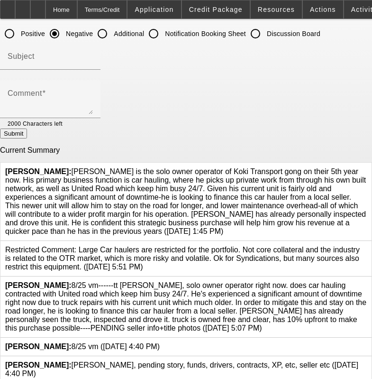
click at [367, 281] on icon at bounding box center [367, 281] width 0 height 0
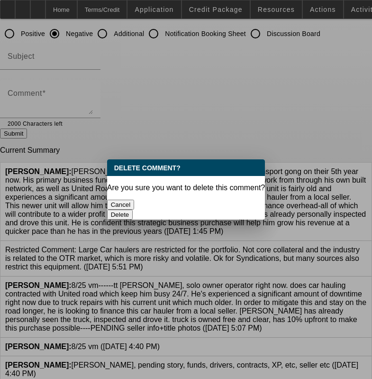
scroll to position [0, 0]
click at [133, 210] on button "Delete" at bounding box center [120, 215] width 26 height 10
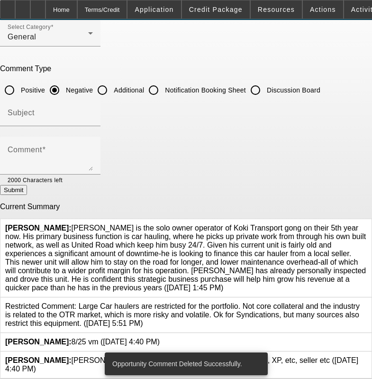
scroll to position [27, 0]
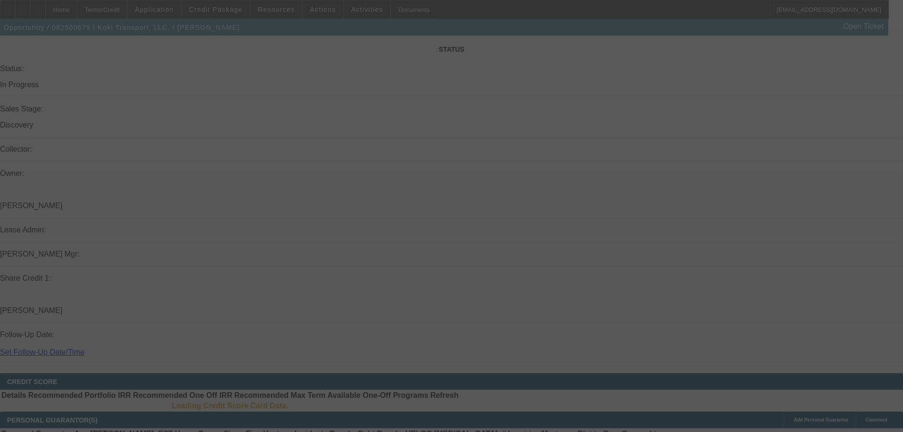
scroll to position [946, 0]
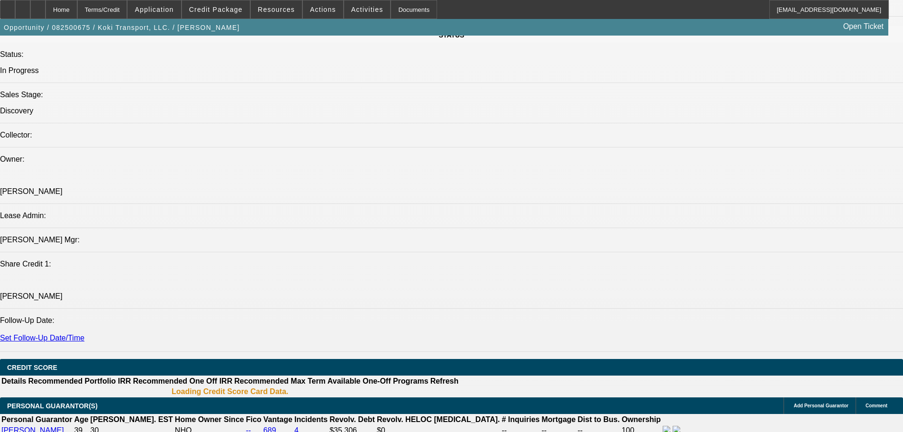
select select "0.1"
select select "2"
select select "0.1"
select select "4"
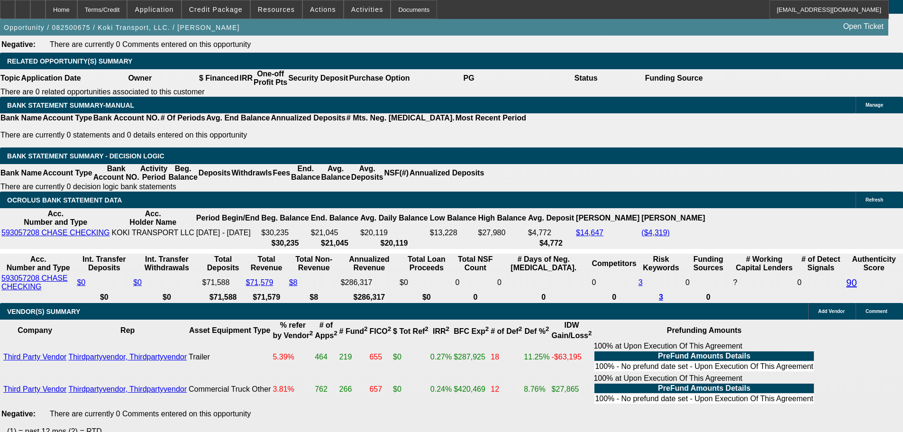
scroll to position [1670, 0]
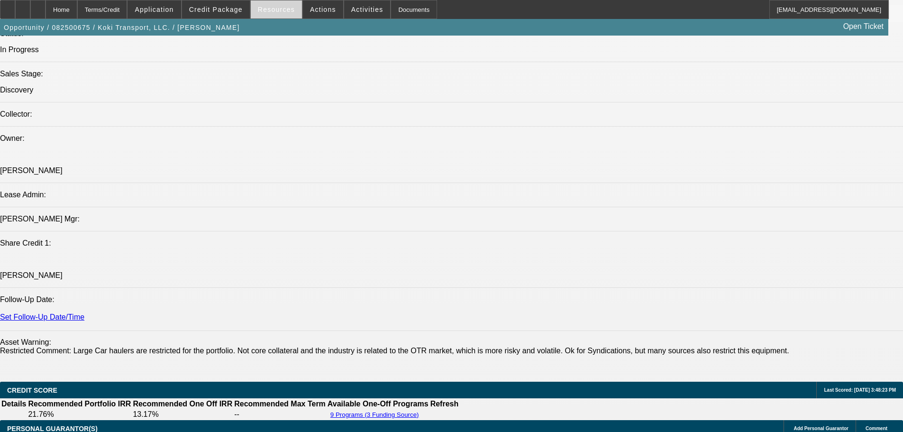
drag, startPoint x: 260, startPoint y: 55, endPoint x: 270, endPoint y: 2, distance: 54.0
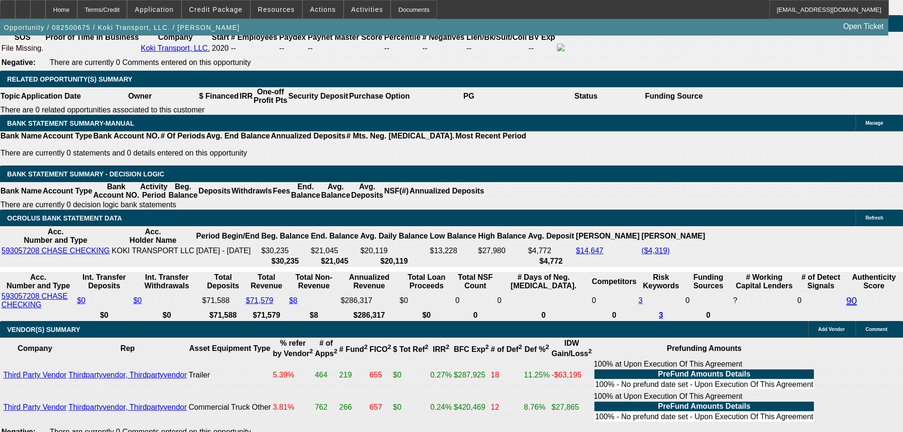
scroll to position [0, 0]
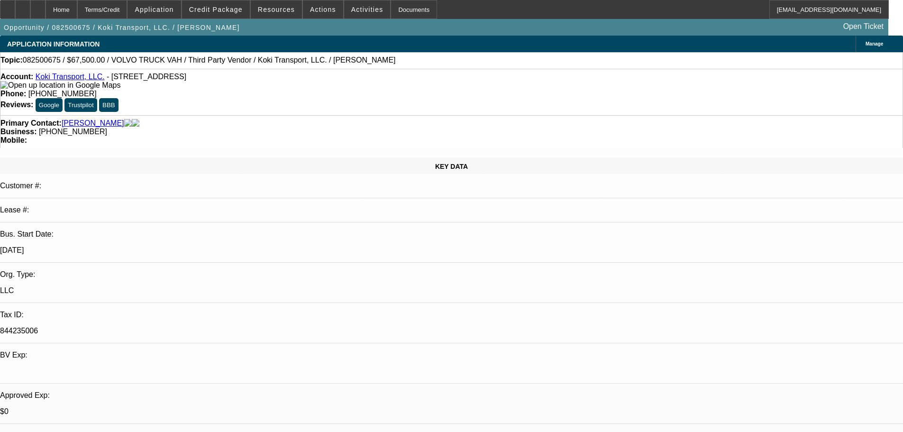
drag, startPoint x: 456, startPoint y: 122, endPoint x: 432, endPoint y: 19, distance: 106.0
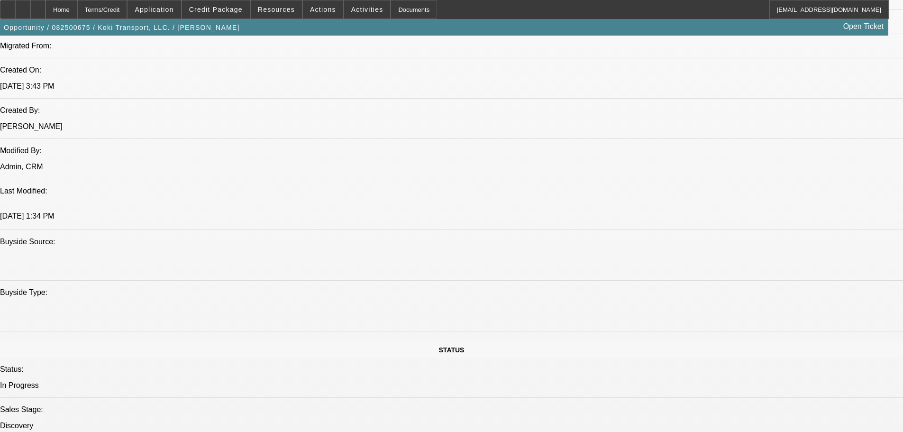
drag, startPoint x: 428, startPoint y: 440, endPoint x: 428, endPoint y: 454, distance: 14.2
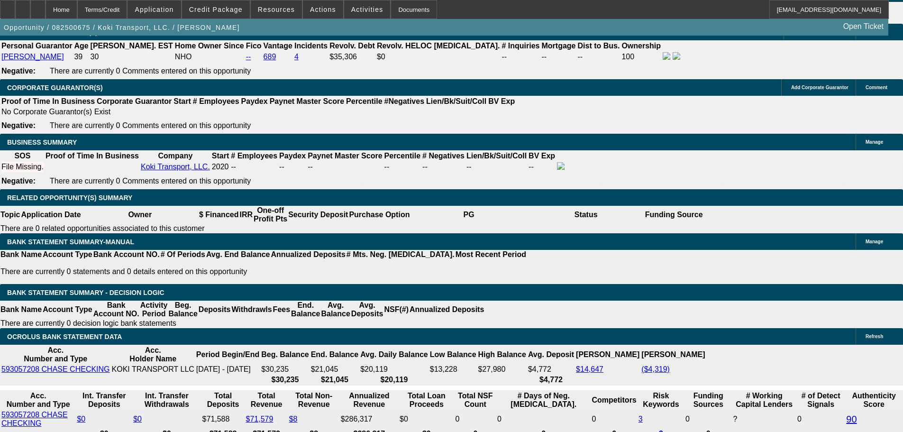
drag, startPoint x: 246, startPoint y: 265, endPoint x: 234, endPoint y: 412, distance: 148.4
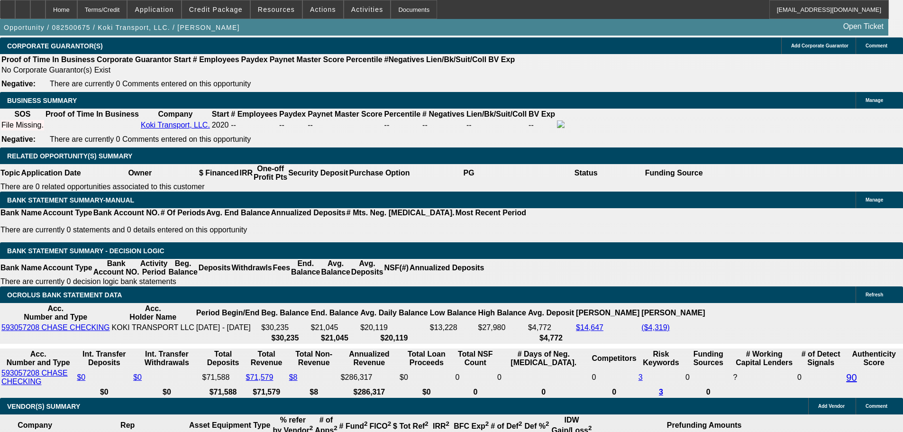
scroll to position [405, 0]
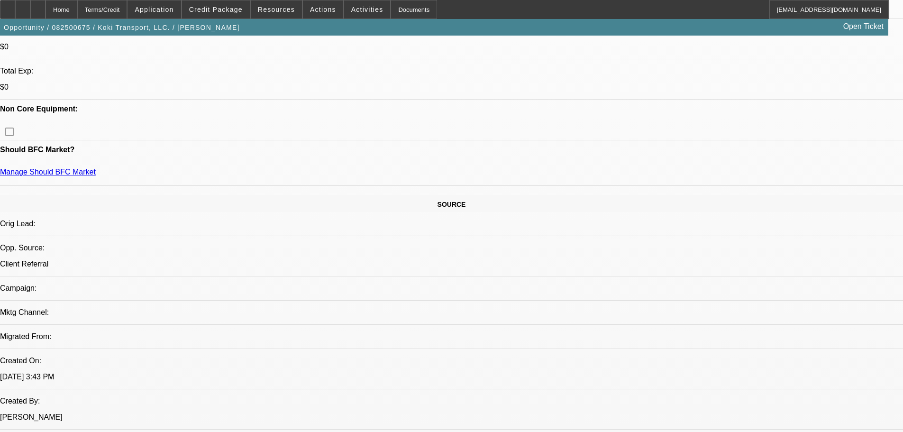
drag, startPoint x: 434, startPoint y: 312, endPoint x: 392, endPoint y: 128, distance: 188.0
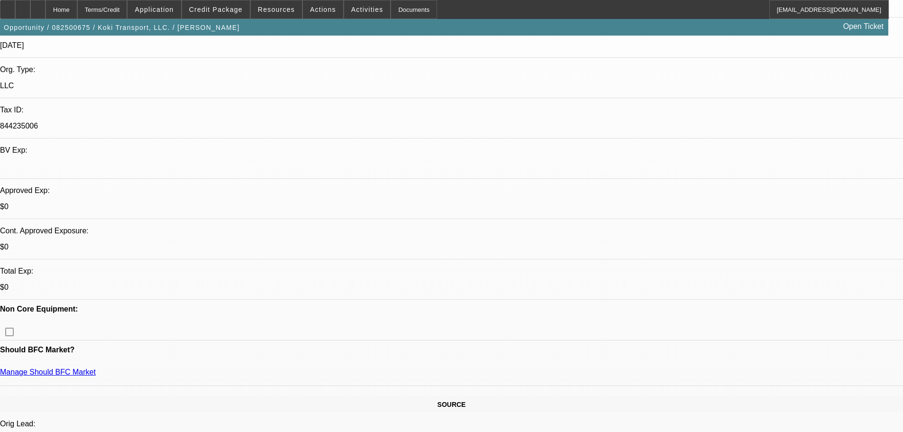
drag, startPoint x: 335, startPoint y: 244, endPoint x: 317, endPoint y: 367, distance: 124.5
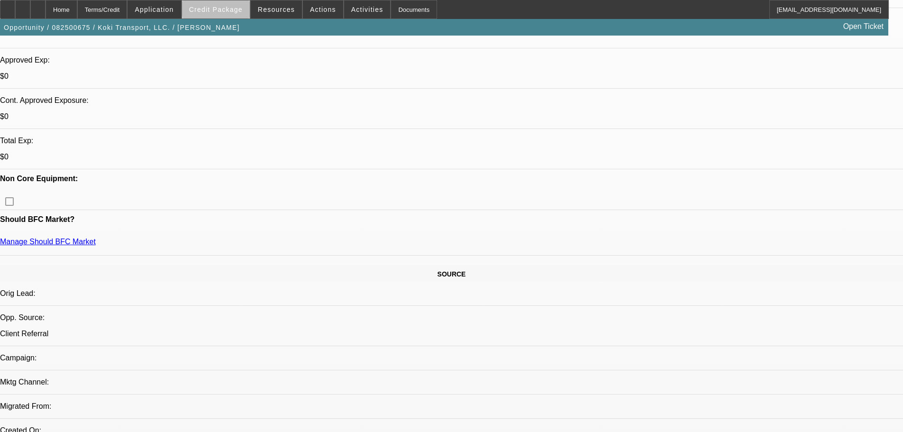
click at [243, 6] on span "Credit Package" at bounding box center [216, 10] width 54 height 8
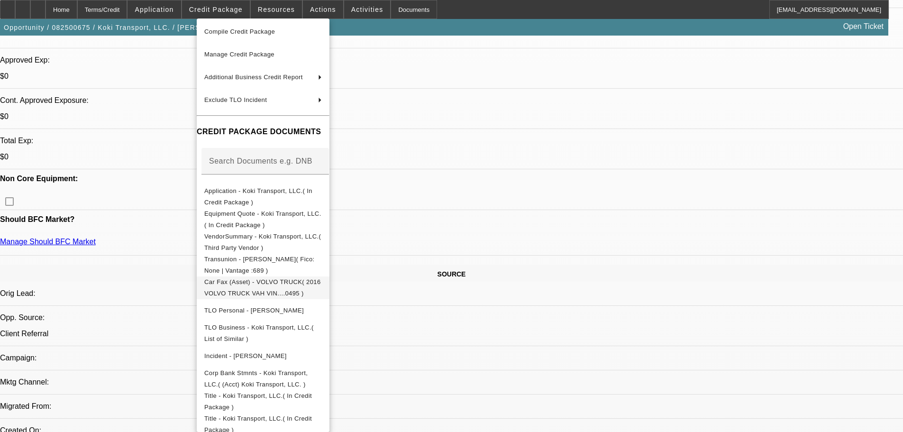
scroll to position [59, 0]
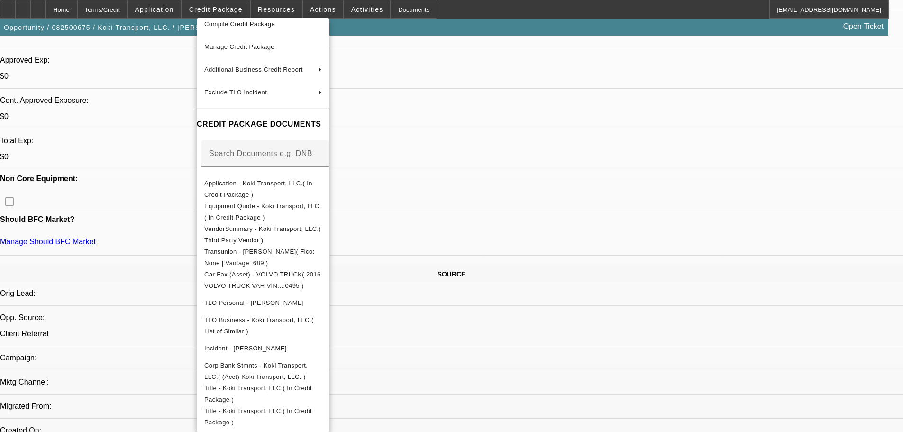
click at [493, 292] on div at bounding box center [451, 216] width 903 height 432
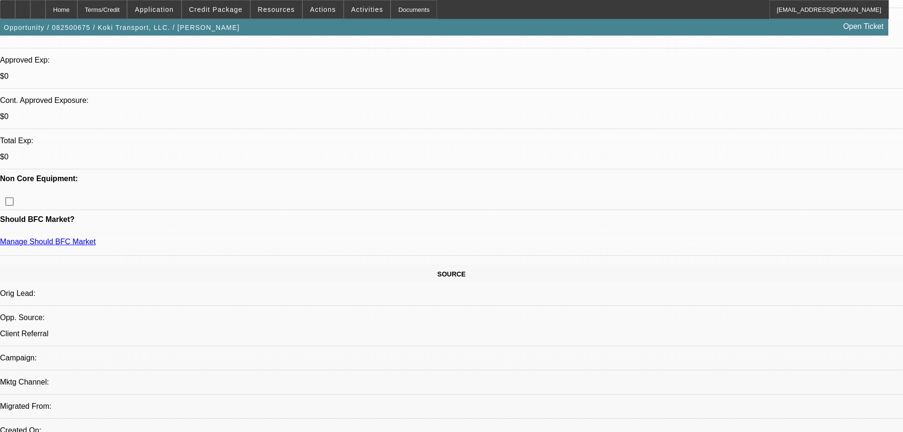
scroll to position [0, 0]
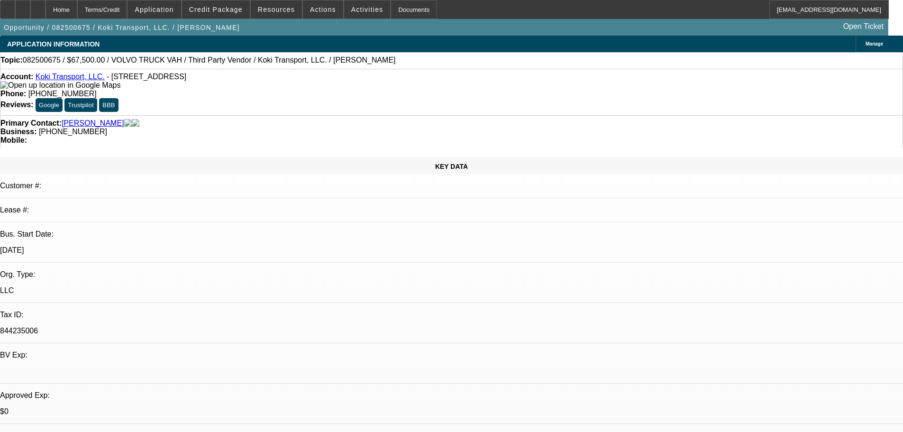
drag, startPoint x: 345, startPoint y: 338, endPoint x: 277, endPoint y: 112, distance: 235.9
click at [30, 6] on div at bounding box center [22, 9] width 15 height 19
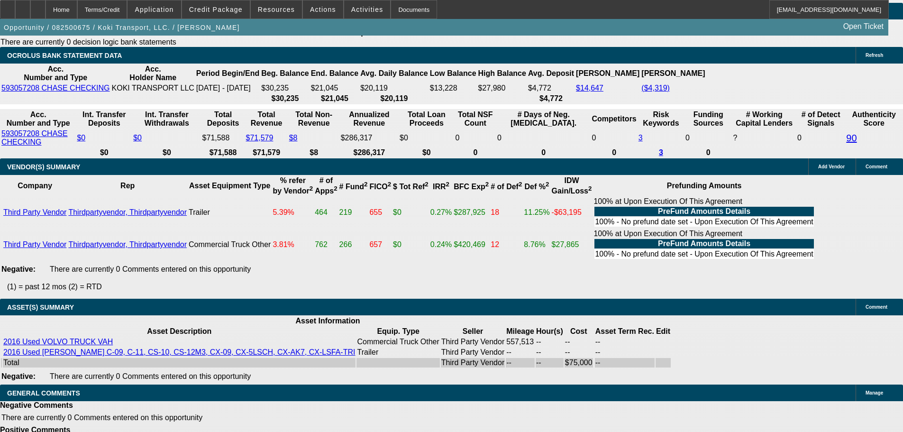
drag, startPoint x: 503, startPoint y: 397, endPoint x: 477, endPoint y: 371, distance: 37.2
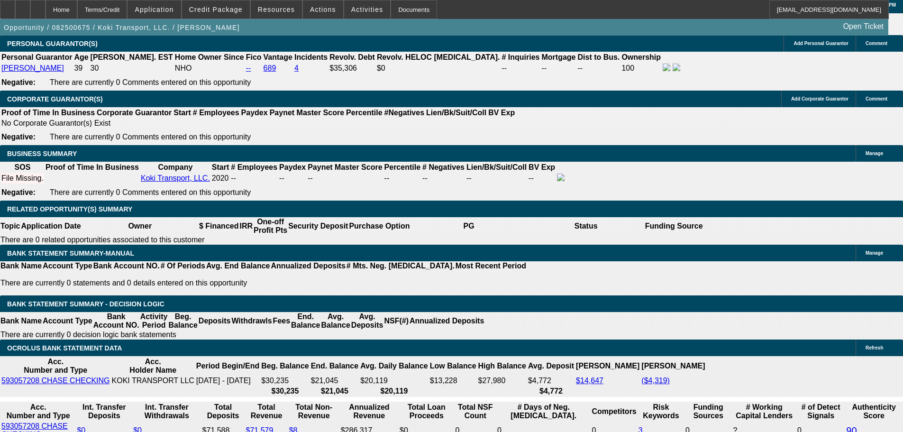
scroll to position [1347, 0]
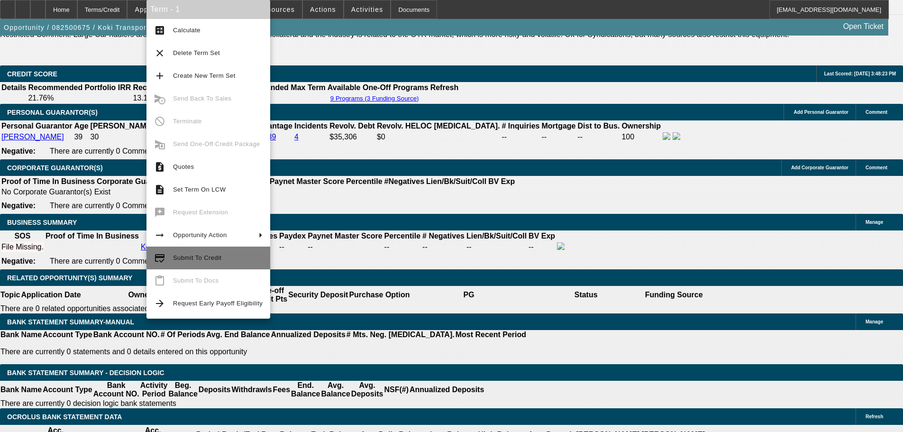
click at [201, 253] on span "Submit To Credit" at bounding box center [218, 257] width 90 height 11
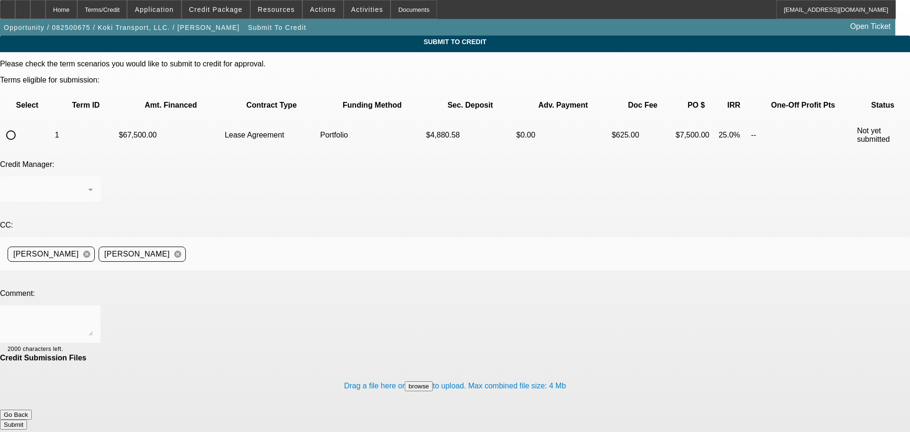
click at [44, 119] on td at bounding box center [27, 135] width 53 height 33
click at [20, 104] on div "Please check the term scenarios you would like to submit to credit for approval…" at bounding box center [455, 106] width 910 height 93
click at [22, 124] on div at bounding box center [11, 135] width 23 height 23
radio input "true"
click at [88, 184] on div "[PERSON_NAME]" at bounding box center [48, 189] width 81 height 11
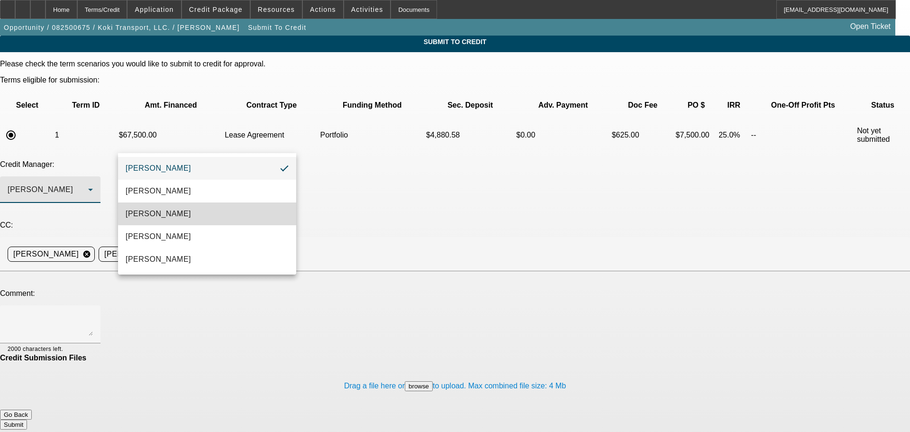
click at [227, 206] on mat-option "Arida, Michael" at bounding box center [207, 213] width 178 height 23
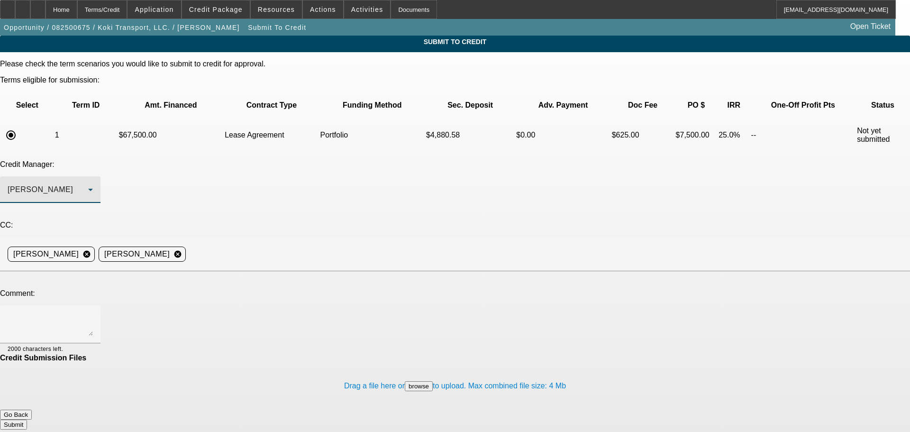
click at [93, 313] on textarea at bounding box center [50, 324] width 85 height 23
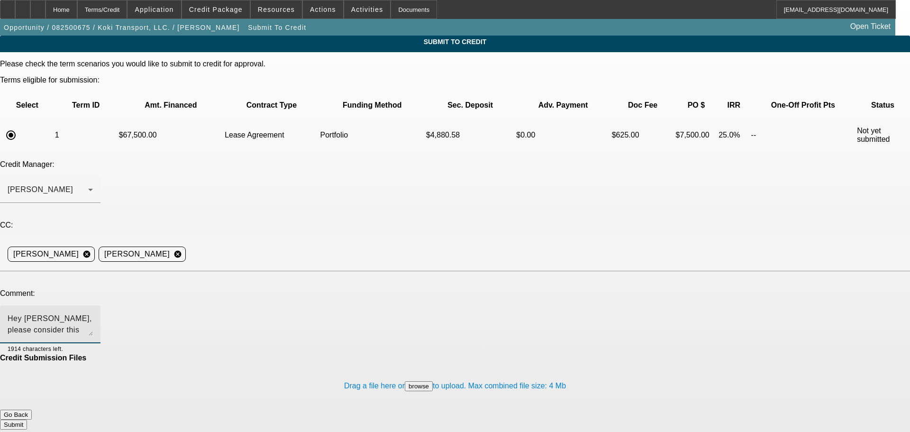
type textarea "Hey Michael, please consider this structure in port. See comments for write-up,…"
click at [27, 420] on button "Submit" at bounding box center [13, 425] width 27 height 10
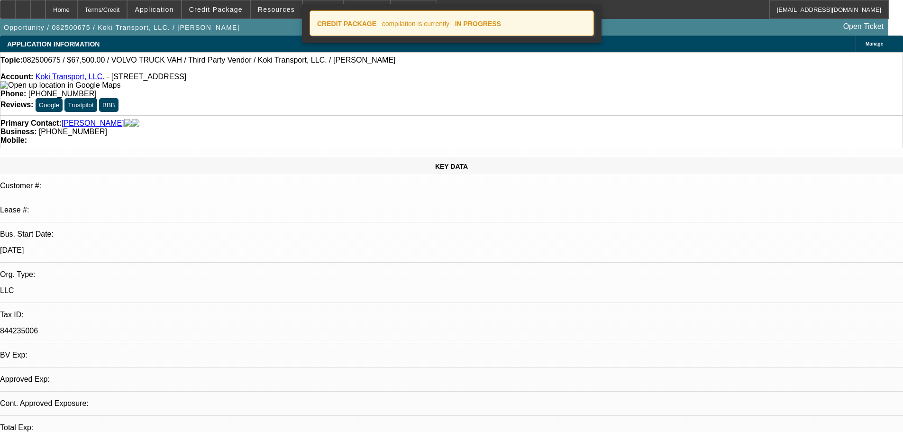
select select "0.1"
select select "2"
select select "0.1"
select select "4"
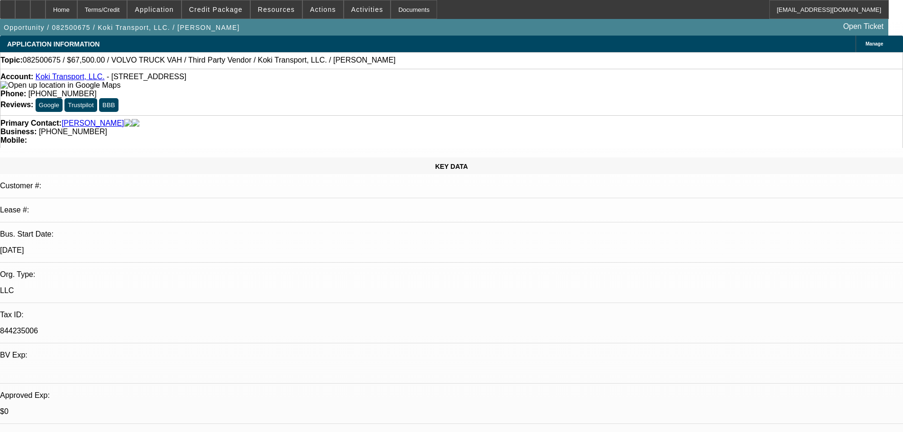
drag, startPoint x: 659, startPoint y: 115, endPoint x: 658, endPoint y: 85, distance: 29.9
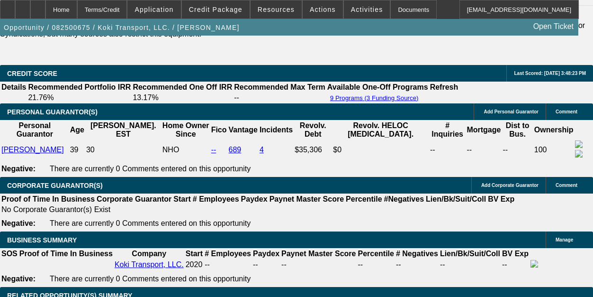
drag, startPoint x: 358, startPoint y: 79, endPoint x: 342, endPoint y: 163, distance: 85.5
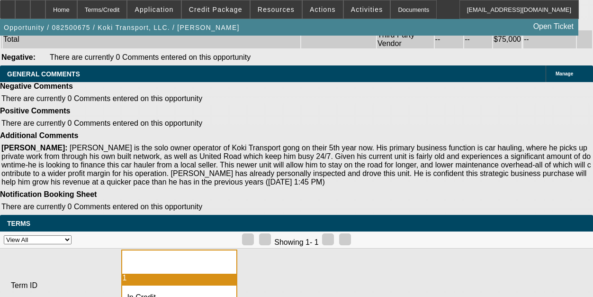
scroll to position [2196, 0]
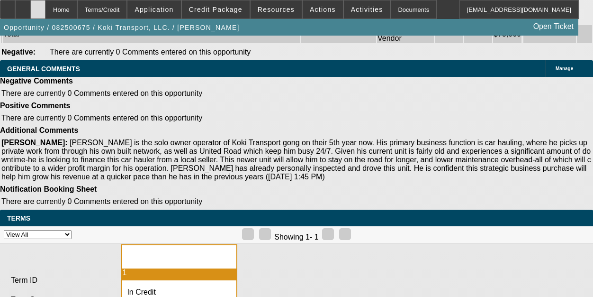
click at [46, 0] on div at bounding box center [37, 9] width 15 height 19
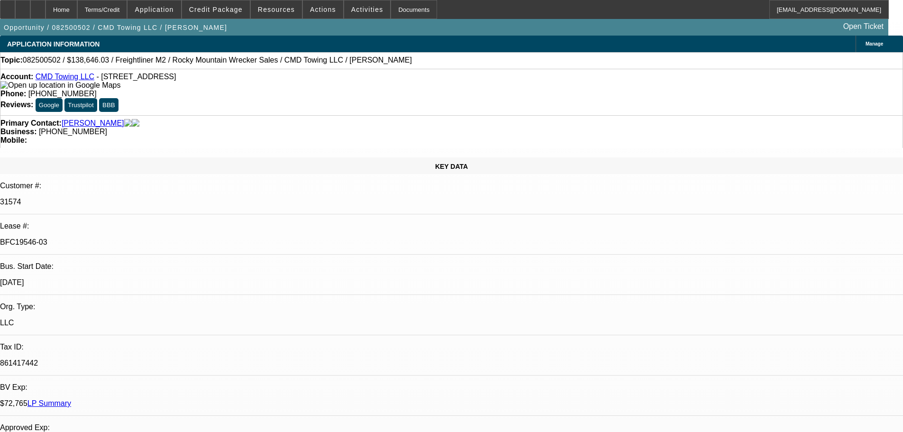
select select "0"
select select "6"
select select "0"
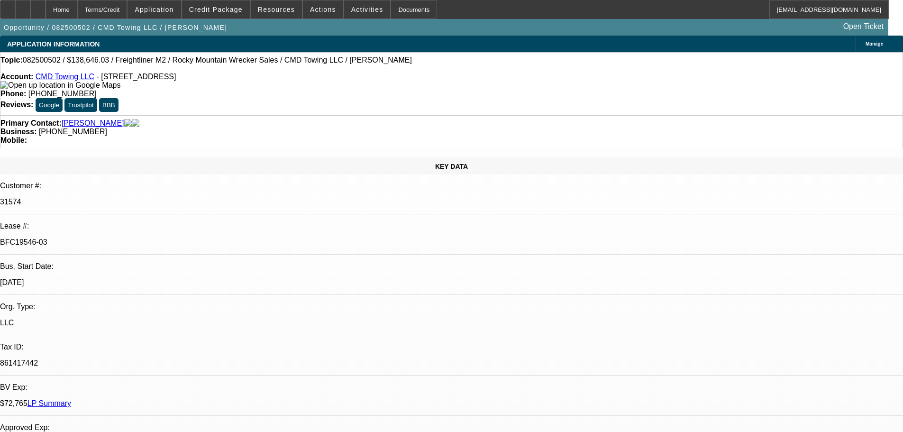
select select "0"
select select "6"
select select "0"
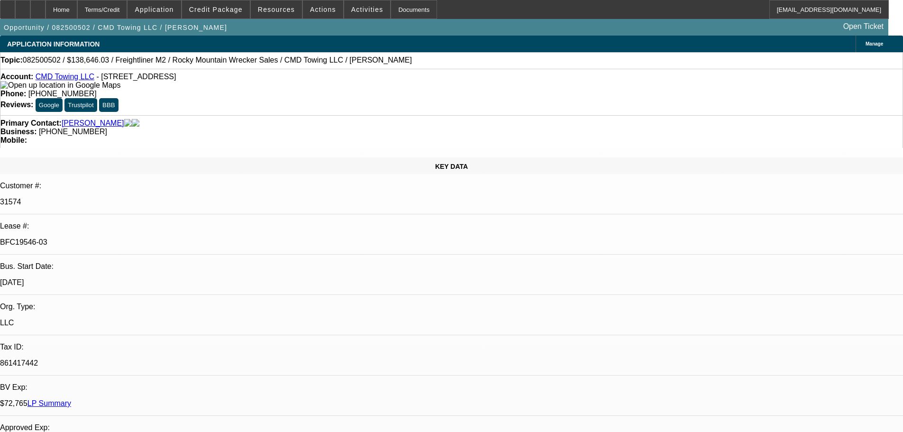
select select "0"
select select "6"
click at [46, 5] on div at bounding box center [37, 9] width 15 height 19
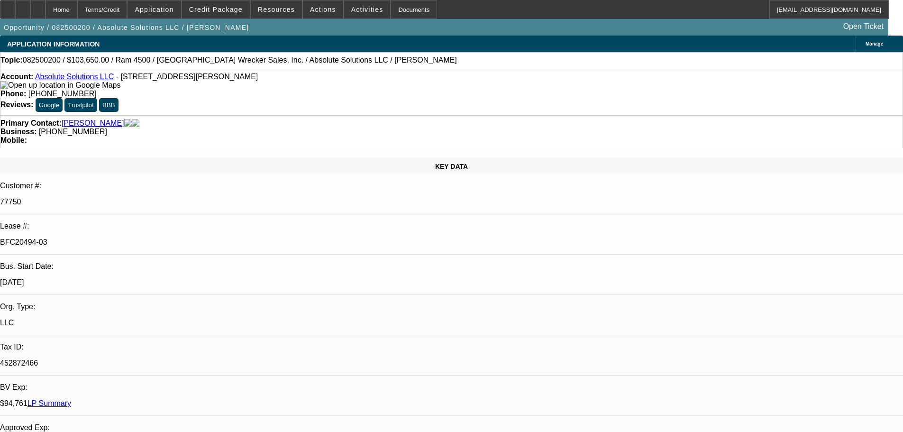
select select "0"
select select "0.1"
select select "4"
select select "0"
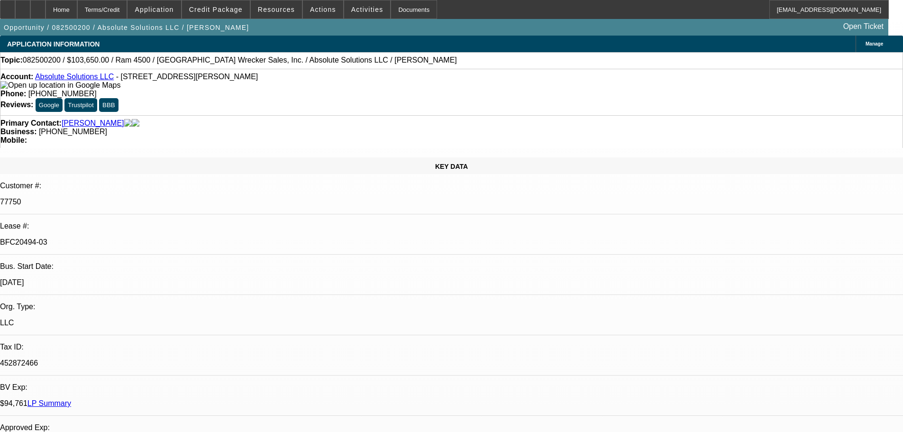
select select "0"
select select "5"
select select "0"
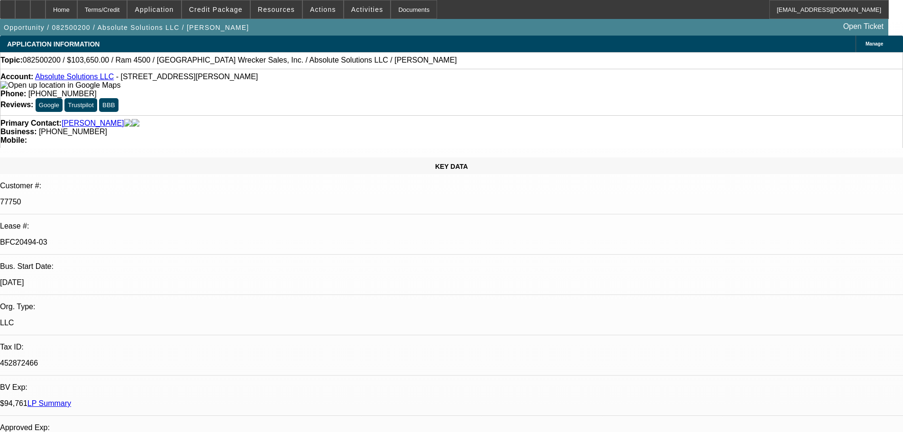
select select "0"
select select "6"
select select "0"
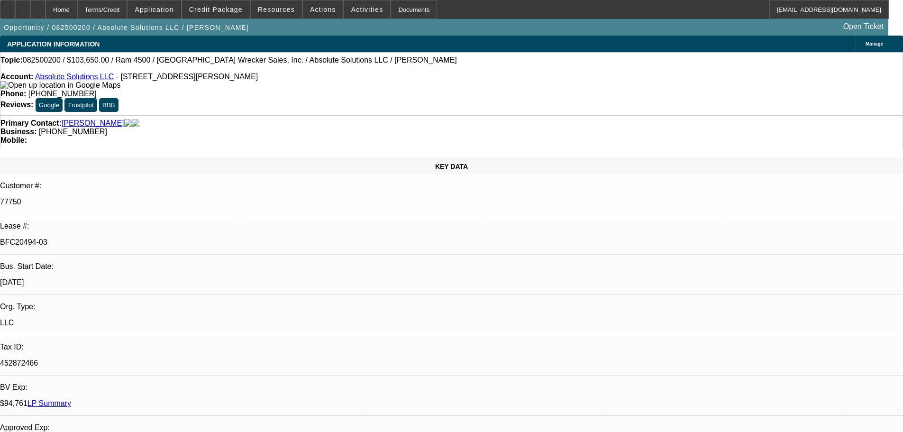
select select "6"
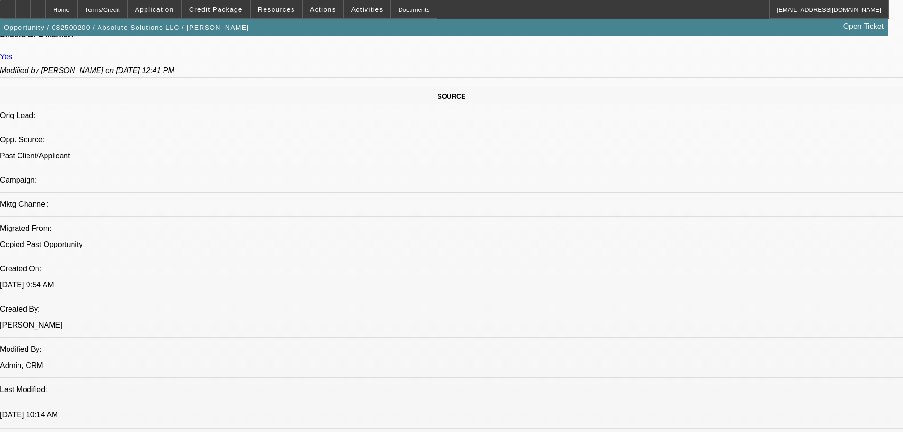
drag, startPoint x: 420, startPoint y: 329, endPoint x: 399, endPoint y: 371, distance: 47.3
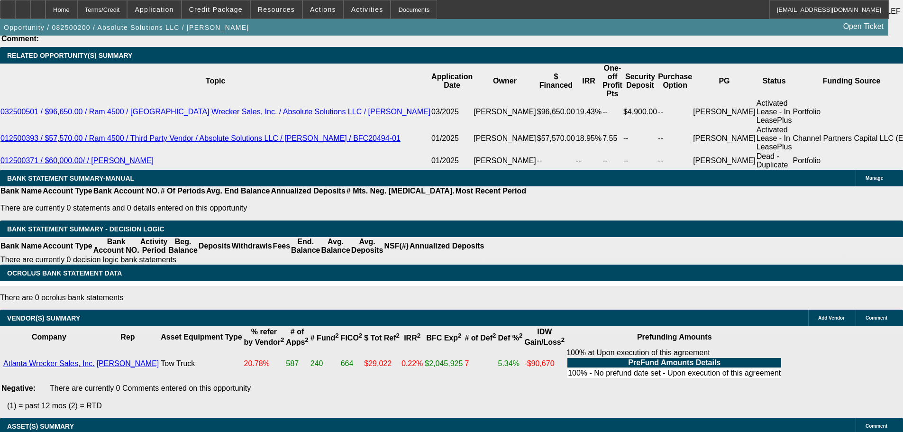
drag, startPoint x: 442, startPoint y: 338, endPoint x: 438, endPoint y: 368, distance: 30.6
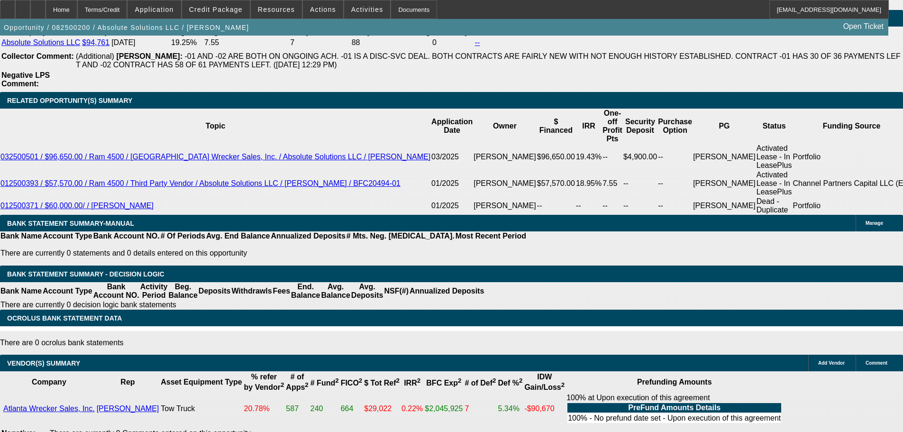
scroll to position [1596, 0]
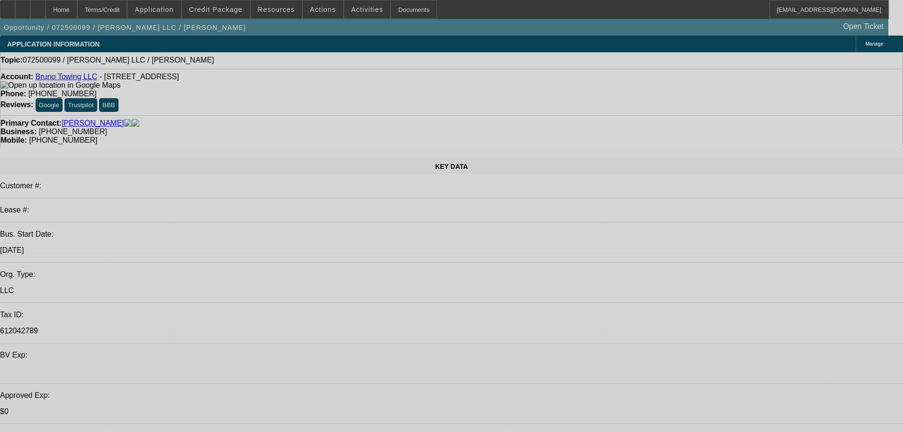
select select "0"
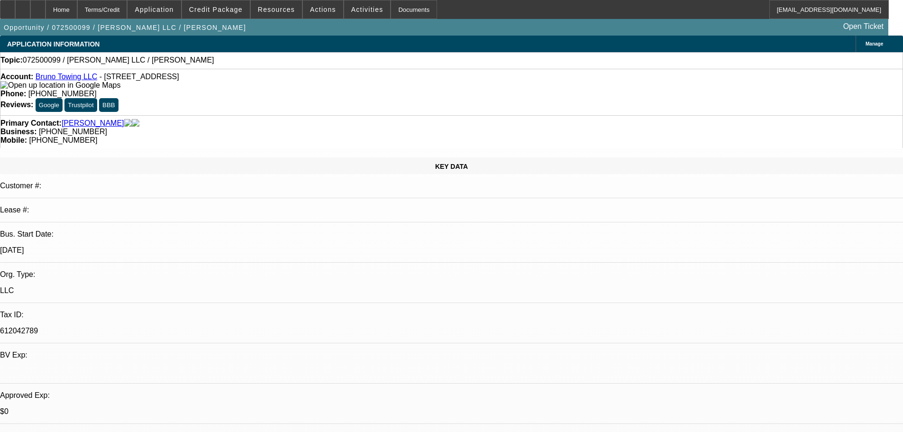
select select "2"
select select "0.1"
select select "4"
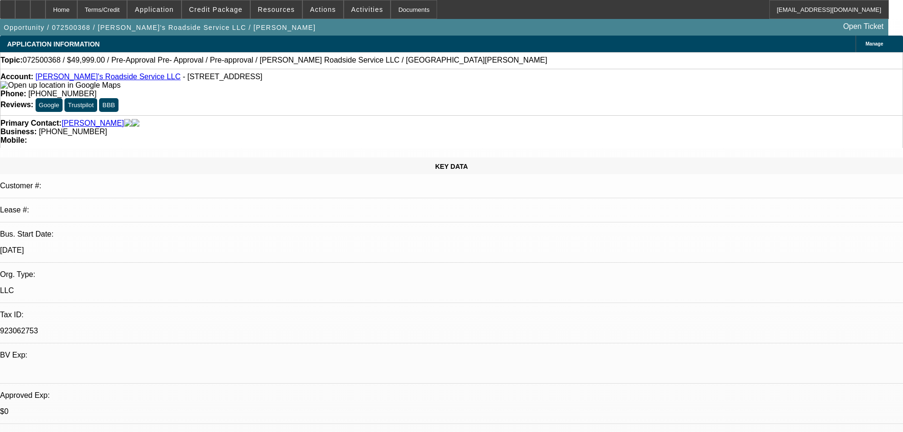
select select "0"
select select "0.1"
select select "5"
select select "0"
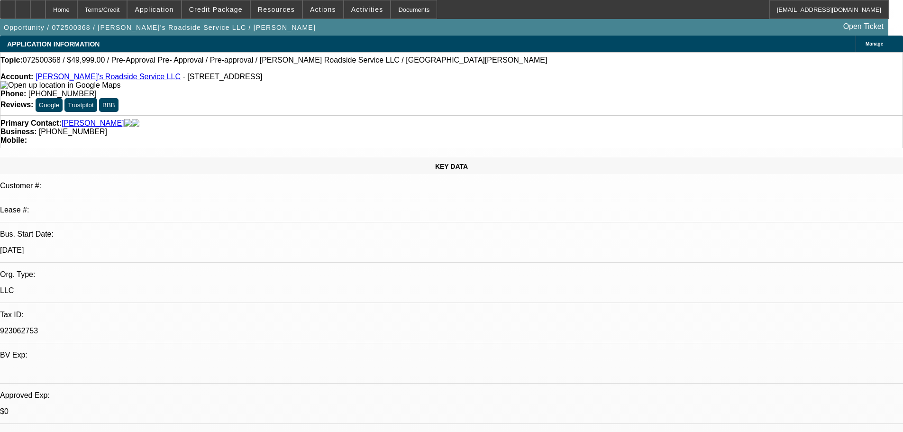
select select "0"
select select "0.1"
select select "5"
select select "0"
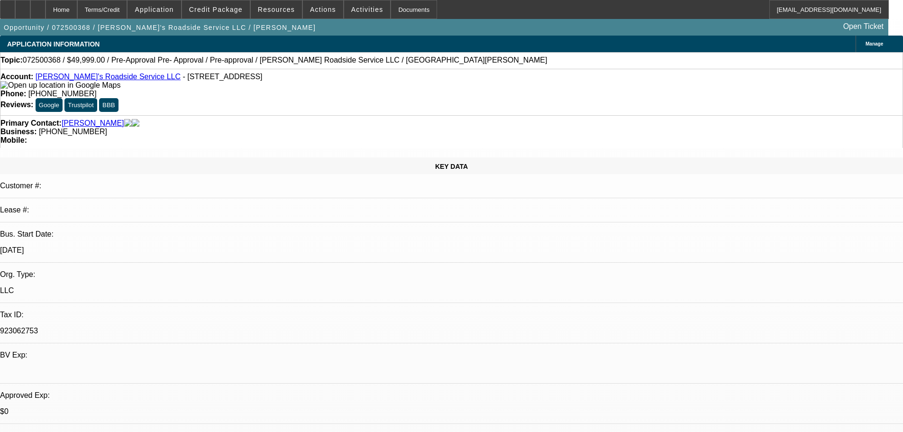
select select "0.1"
select select "5"
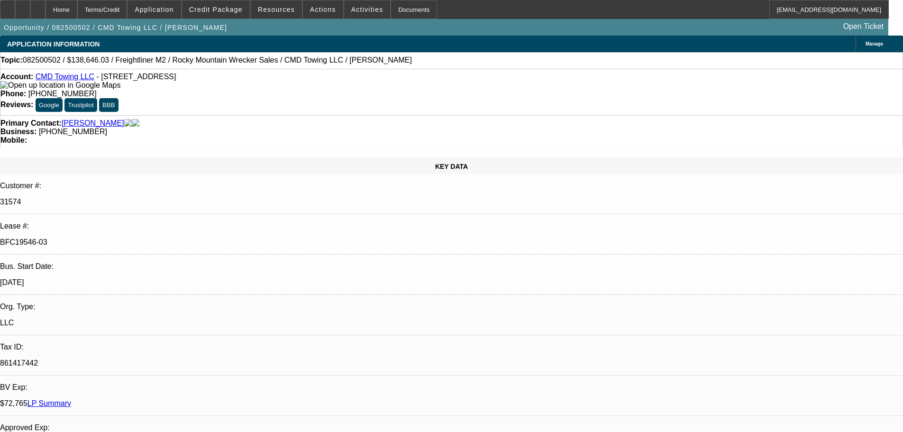
select select "0"
select select "6"
select select "0"
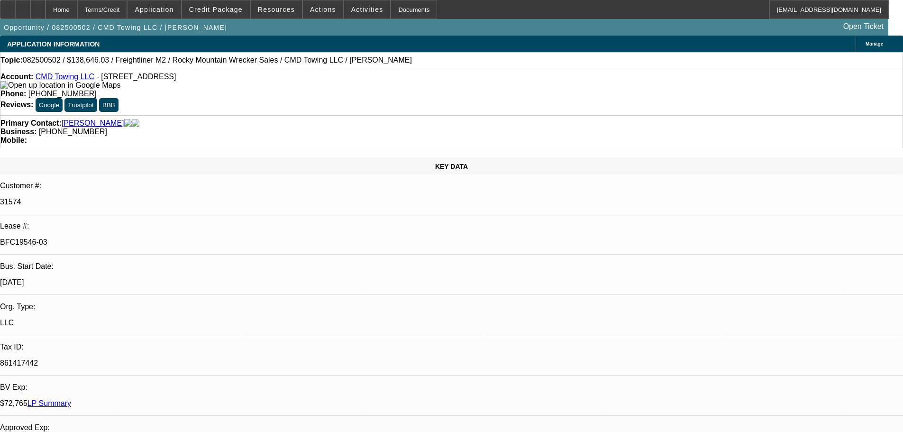
select select "0"
select select "6"
select select "0"
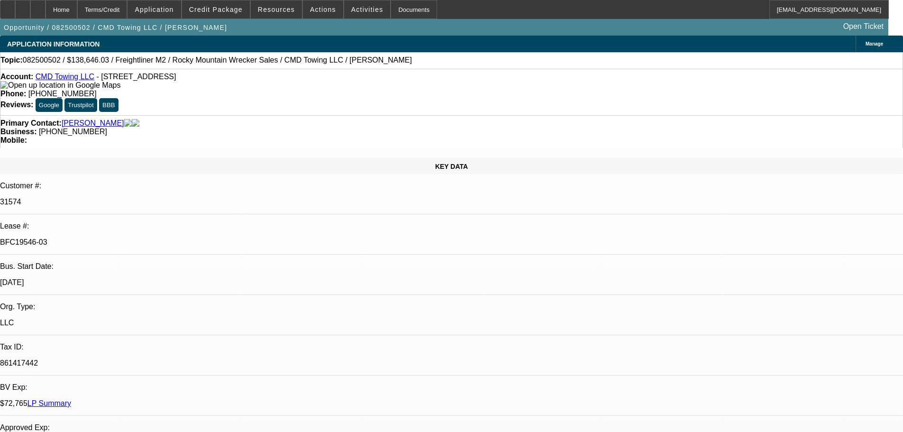
select select "0"
select select "6"
drag, startPoint x: 737, startPoint y: 101, endPoint x: 737, endPoint y: 96, distance: 5.2
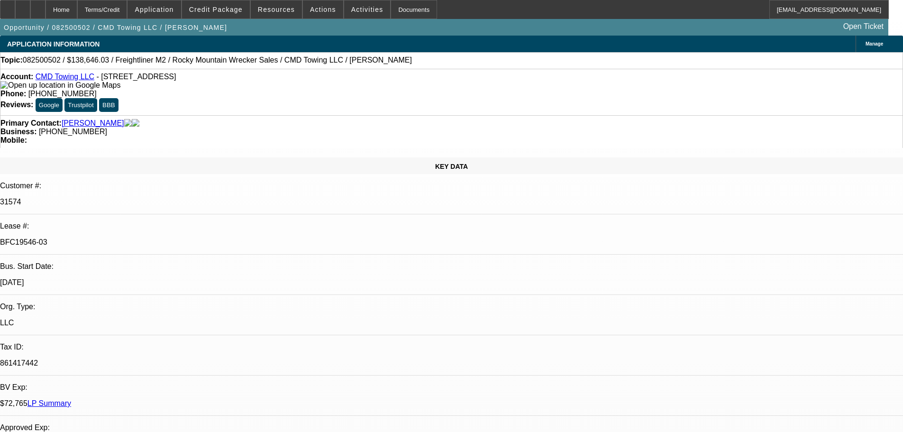
drag, startPoint x: 855, startPoint y: 47, endPoint x: 860, endPoint y: 58, distance: 12.1
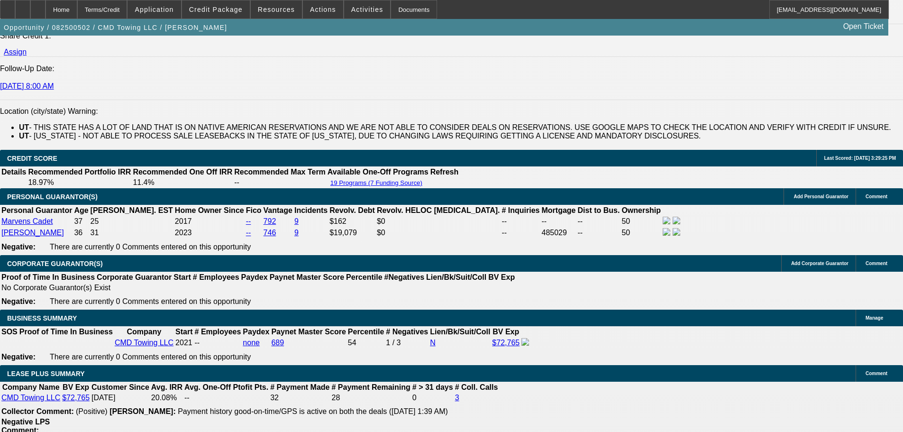
drag, startPoint x: 443, startPoint y: 349, endPoint x: 441, endPoint y: 391, distance: 42.2
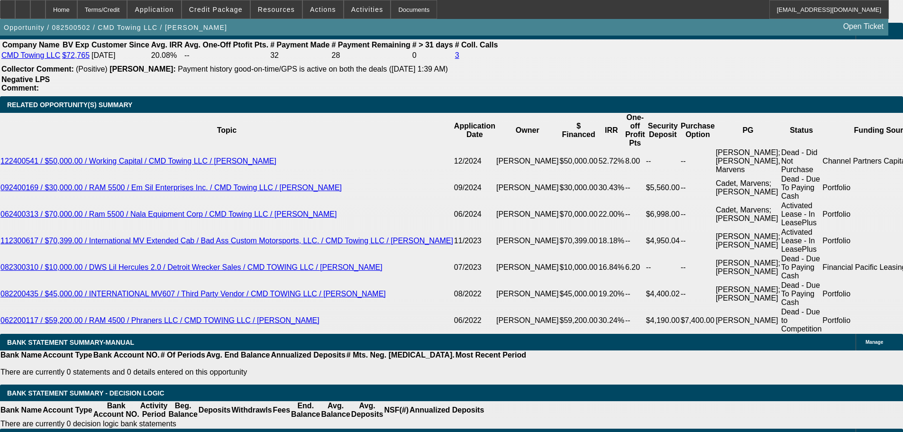
scroll to position [463, 0]
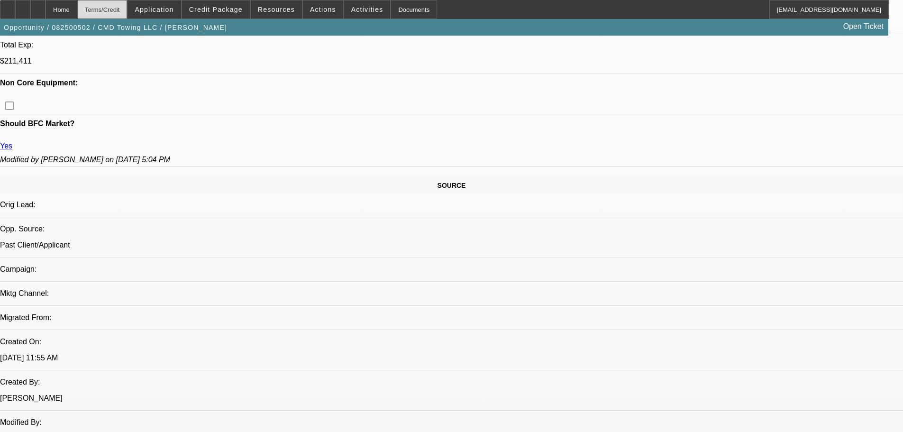
drag, startPoint x: 458, startPoint y: 304, endPoint x: 126, endPoint y: 4, distance: 448.1
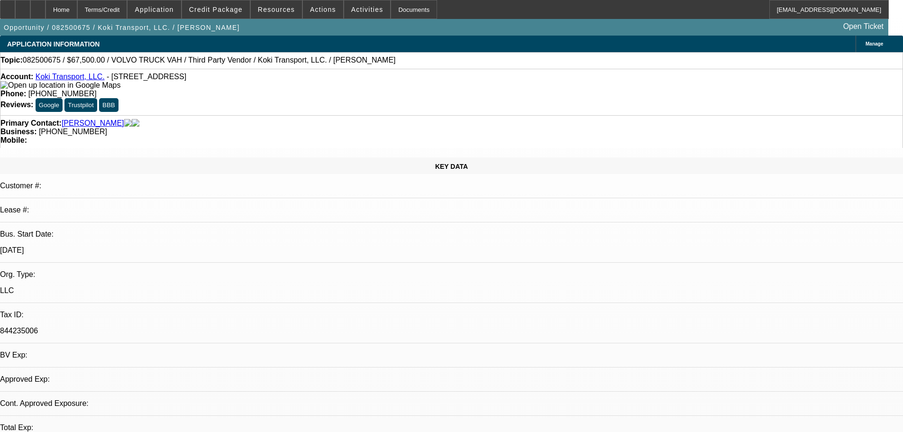
select select "0.1"
select select "2"
select select "0.1"
select select "4"
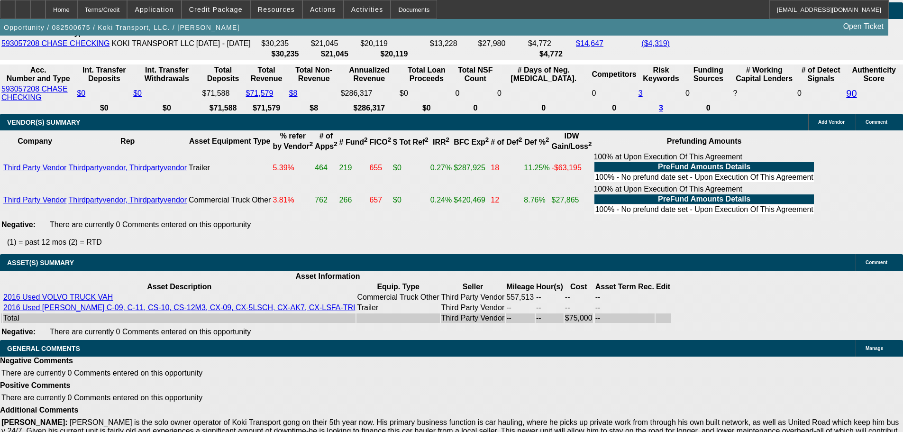
drag, startPoint x: 426, startPoint y: 370, endPoint x: 622, endPoint y: 220, distance: 247.0
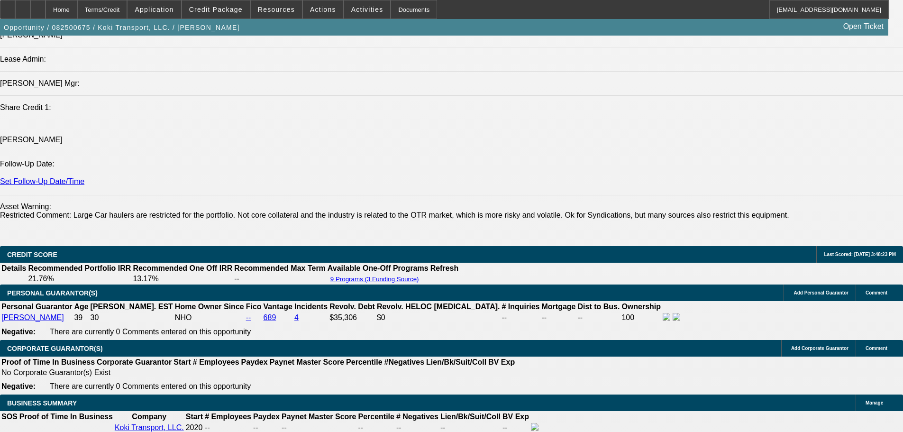
scroll to position [1158, 0]
